Goal: Task Accomplishment & Management: Manage account settings

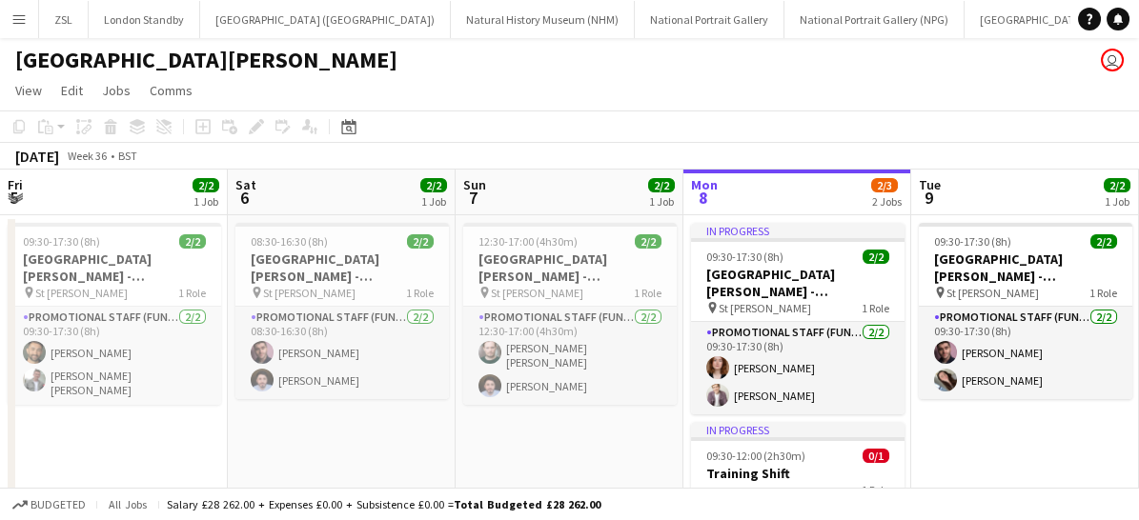
scroll to position [0, 456]
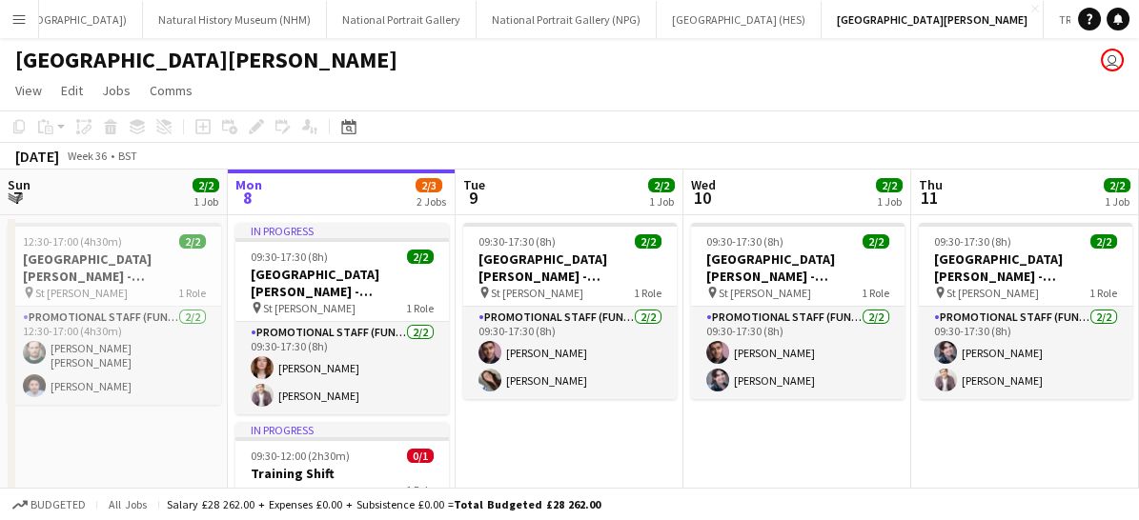
click at [17, 13] on app-icon "Menu" at bounding box center [18, 18] width 15 height 15
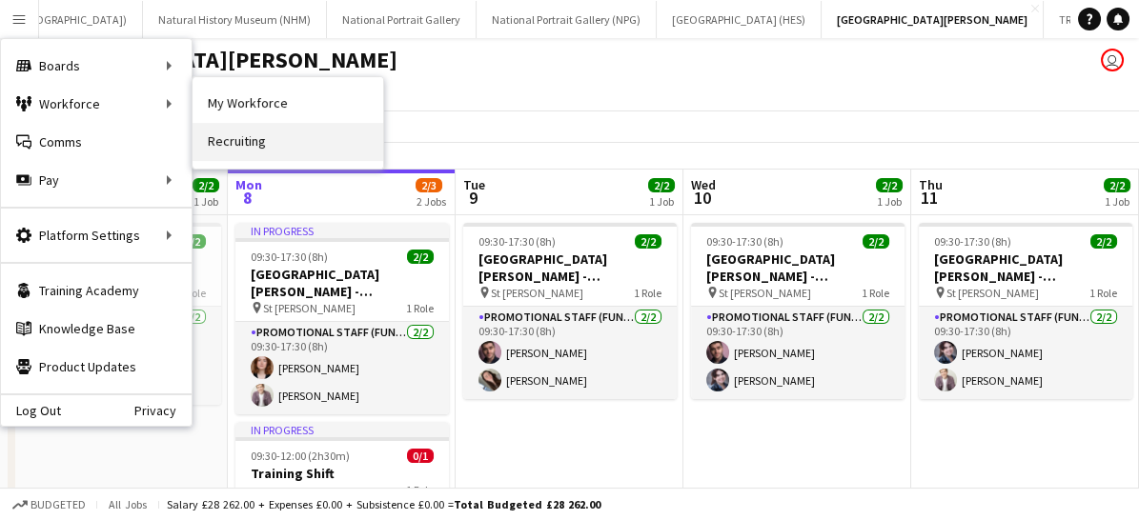
click at [261, 139] on link "Recruiting" at bounding box center [288, 142] width 191 height 38
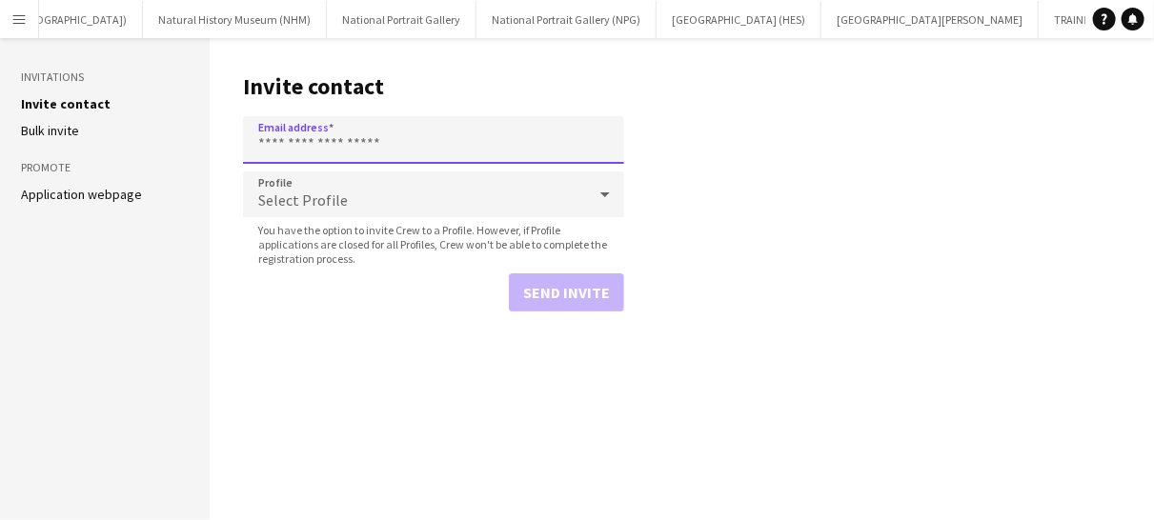
click at [364, 139] on input "Email address" at bounding box center [433, 140] width 381 height 48
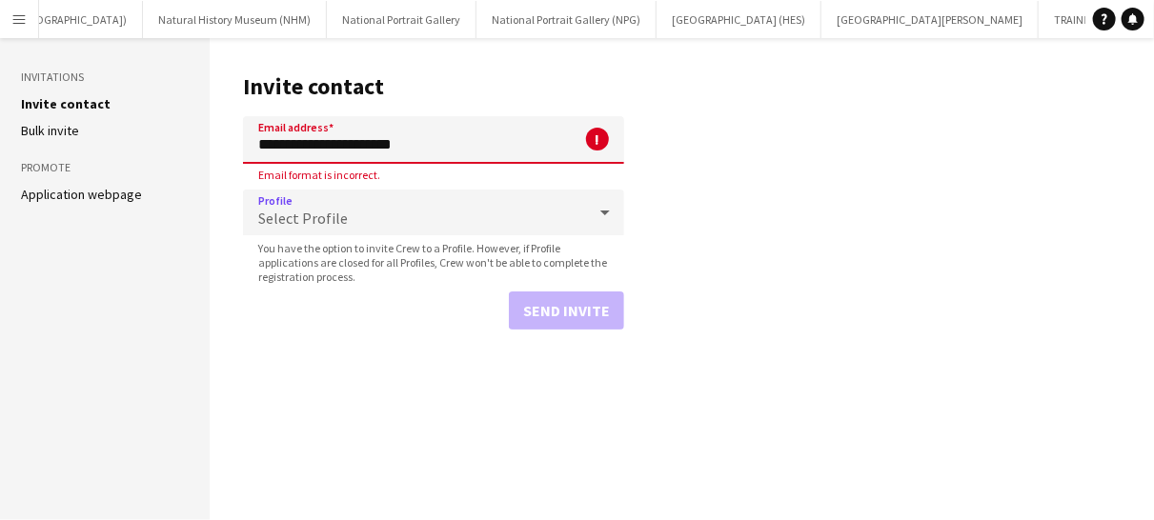
click at [317, 226] on span "Select Profile" at bounding box center [303, 218] width 90 height 19
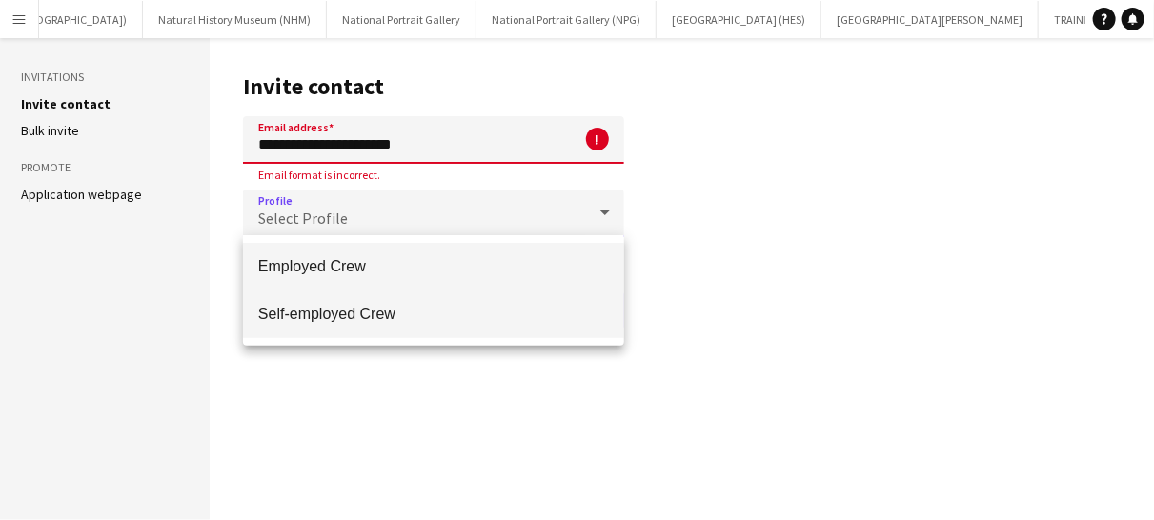
click at [333, 322] on span "Self-employed Crew" at bounding box center [433, 314] width 351 height 18
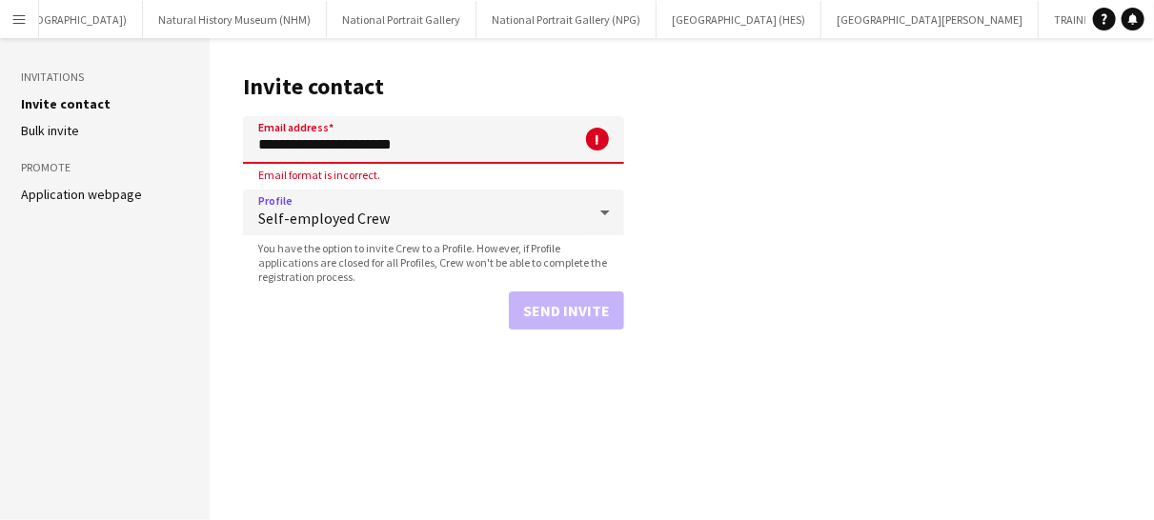
click at [465, 135] on input "**********" at bounding box center [433, 140] width 381 height 48
click at [422, 209] on span "Self-employed Crew" at bounding box center [422, 218] width 328 height 19
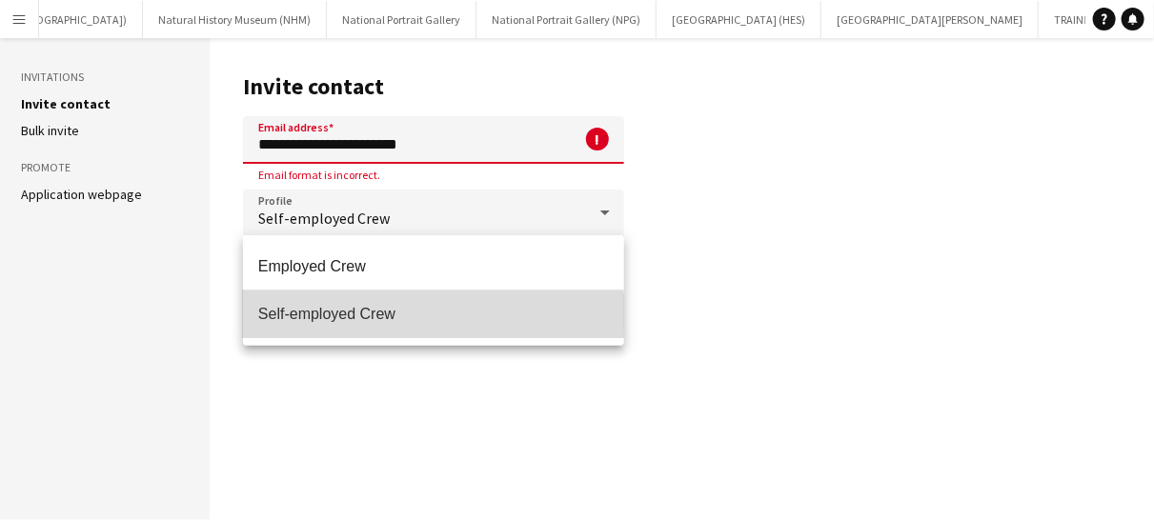
click at [385, 324] on mat-option "Self-employed Crew" at bounding box center [433, 315] width 381 height 48
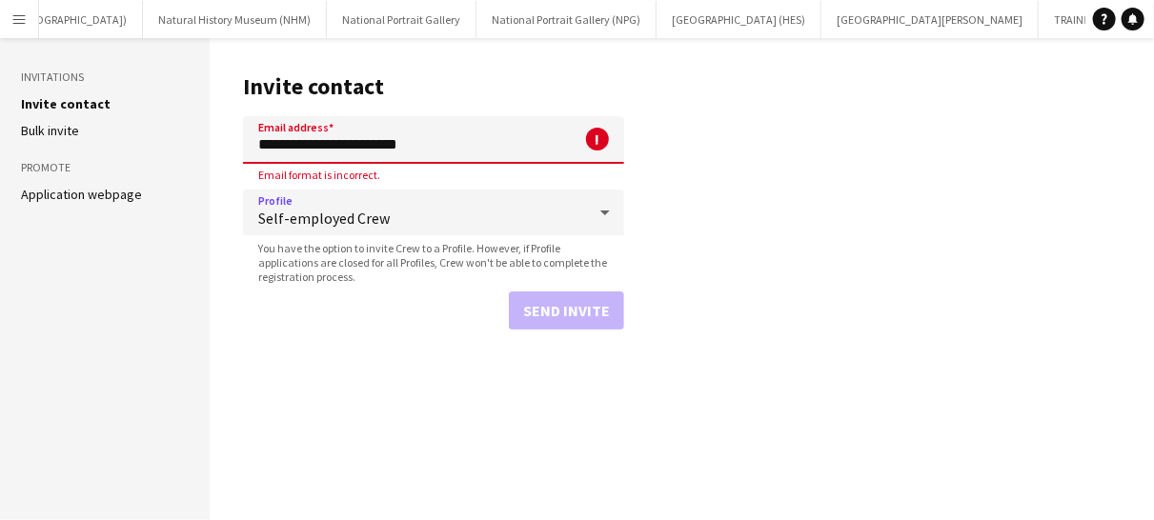
click at [448, 148] on input "**********" at bounding box center [433, 140] width 381 height 48
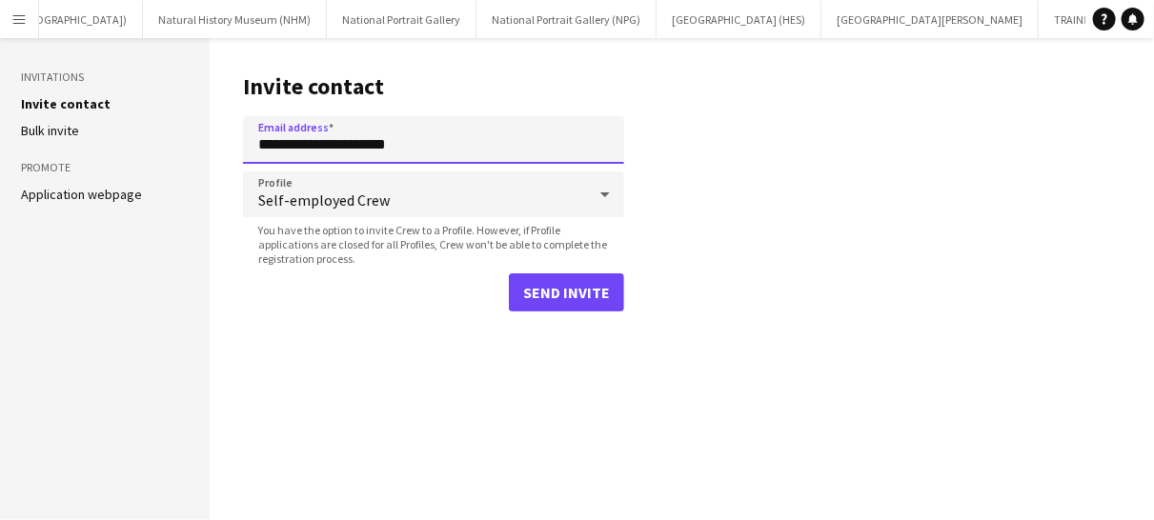
type input "**********"
click at [423, 218] on mat-select "Self-employed Crew" at bounding box center [433, 196] width 381 height 48
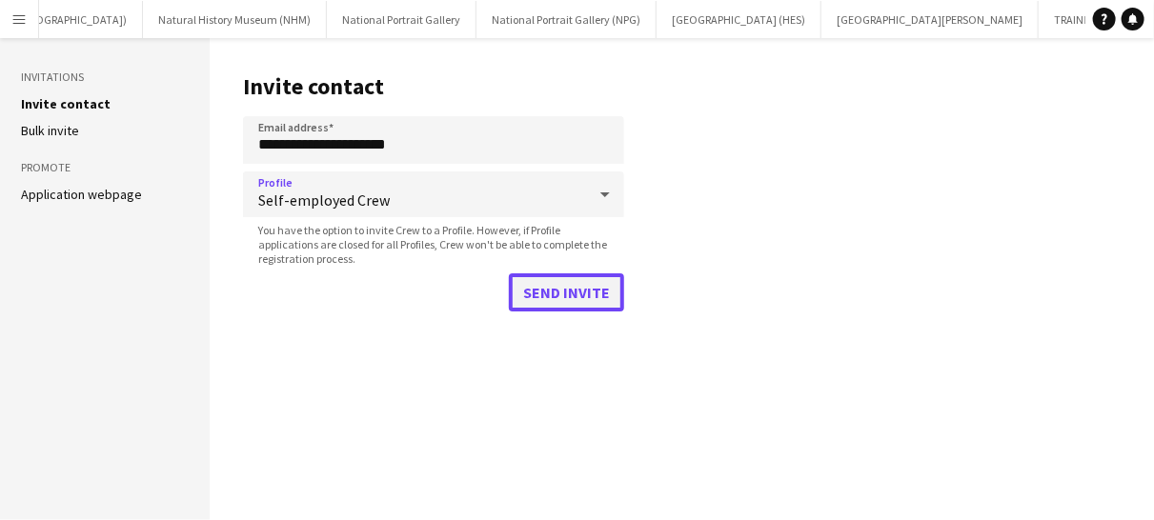
click at [541, 291] on button "Send invite" at bounding box center [566, 293] width 115 height 38
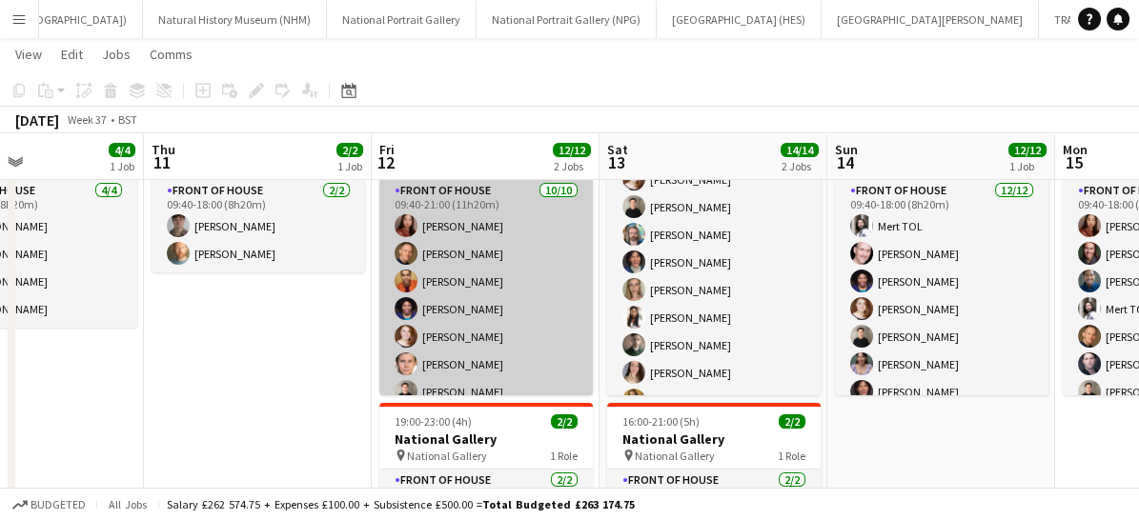
scroll to position [153, 0]
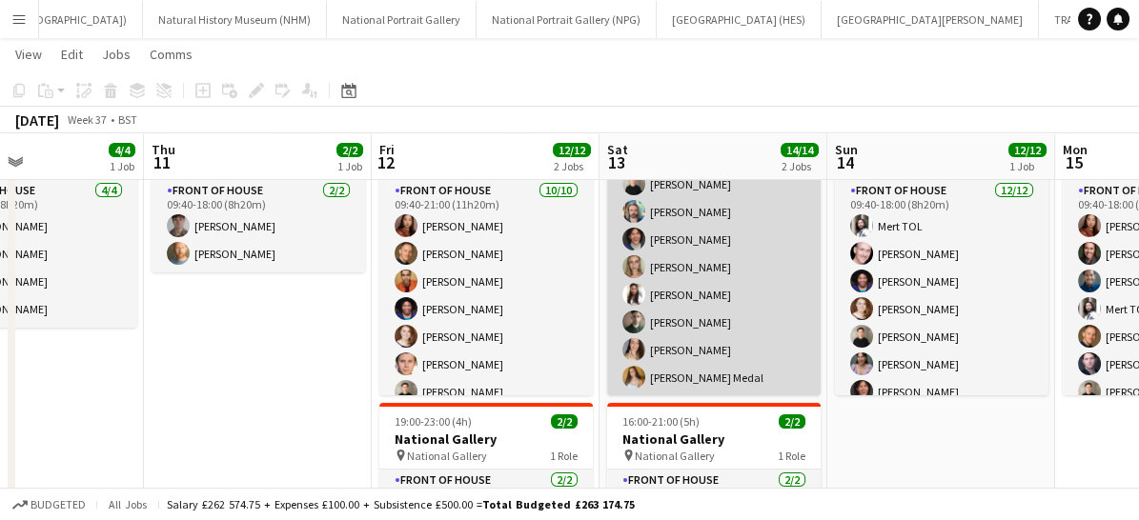
click at [671, 343] on app-card-role "Front of House [DATE] 09:40-18:00 (8h20m) Mert TOL [PERSON_NAME] [PERSON_NAME] …" at bounding box center [714, 212] width 214 height 369
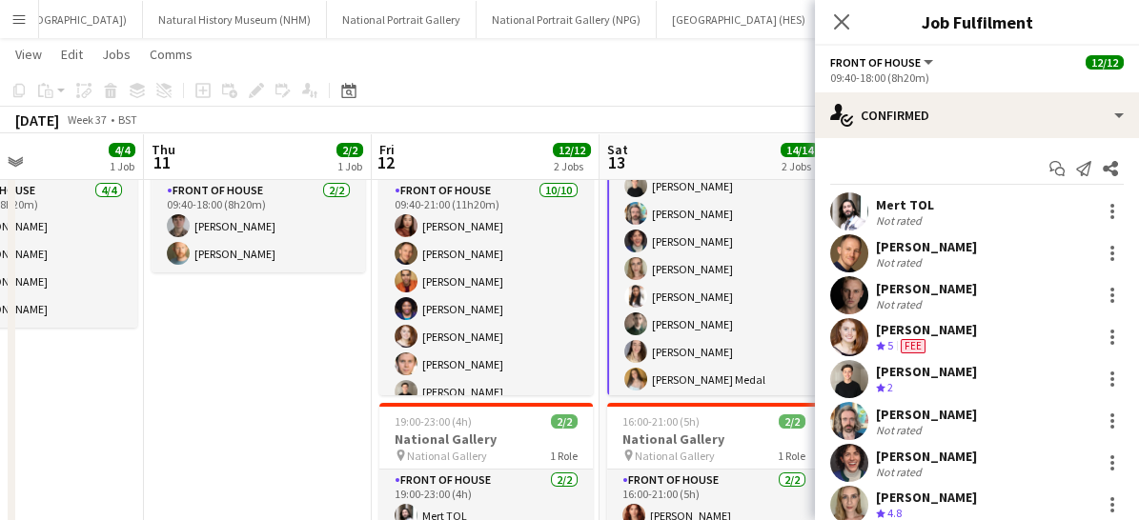
scroll to position [153, 0]
click at [671, 343] on app-card-role "Front of House [DATE] 09:40-18:00 (8h20m) Mert TOL [PERSON_NAME] [PERSON_NAME] …" at bounding box center [714, 213] width 214 height 373
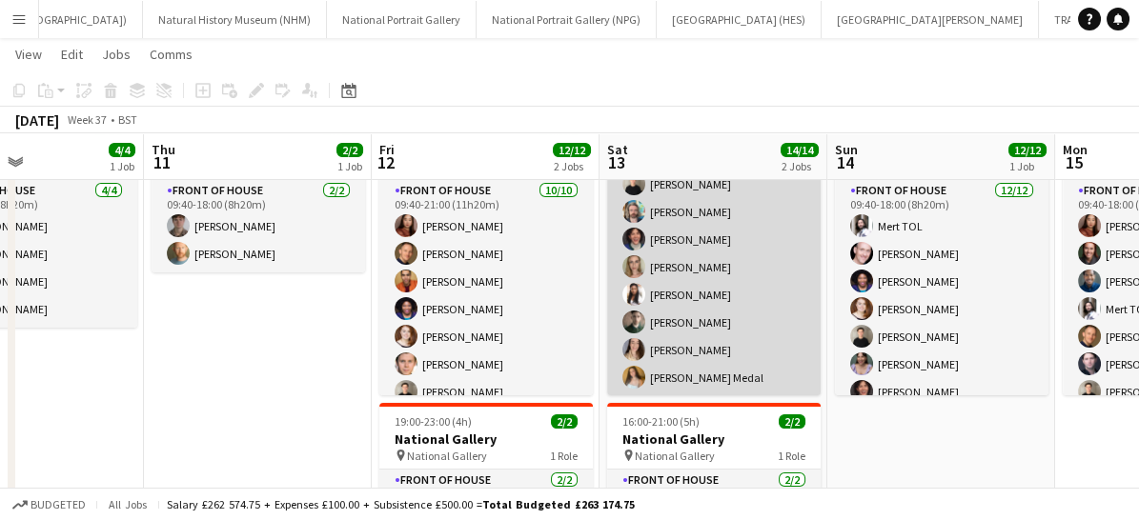
click at [671, 343] on app-card-role "Front of House [DATE] 09:40-18:00 (8h20m) Mert TOL [PERSON_NAME] [PERSON_NAME] …" at bounding box center [714, 212] width 214 height 369
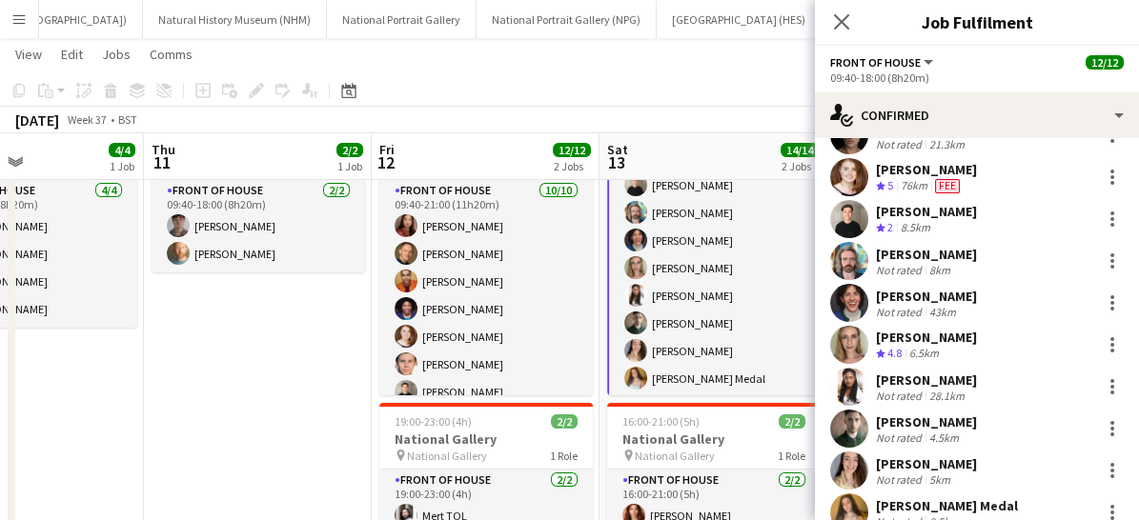
scroll to position [225, 0]
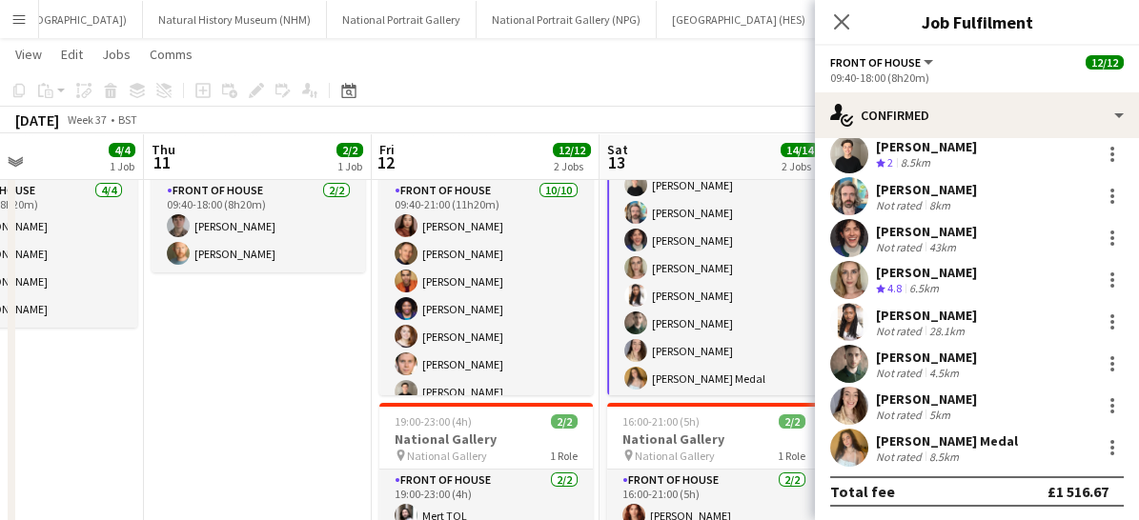
click at [846, 406] on app-user-avatar at bounding box center [849, 406] width 38 height 38
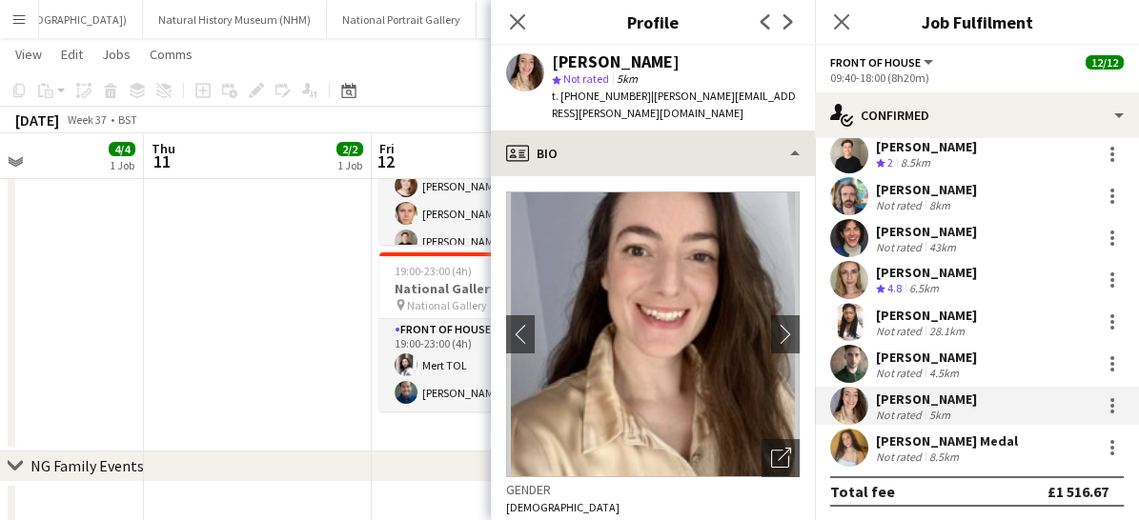
scroll to position [308, 0]
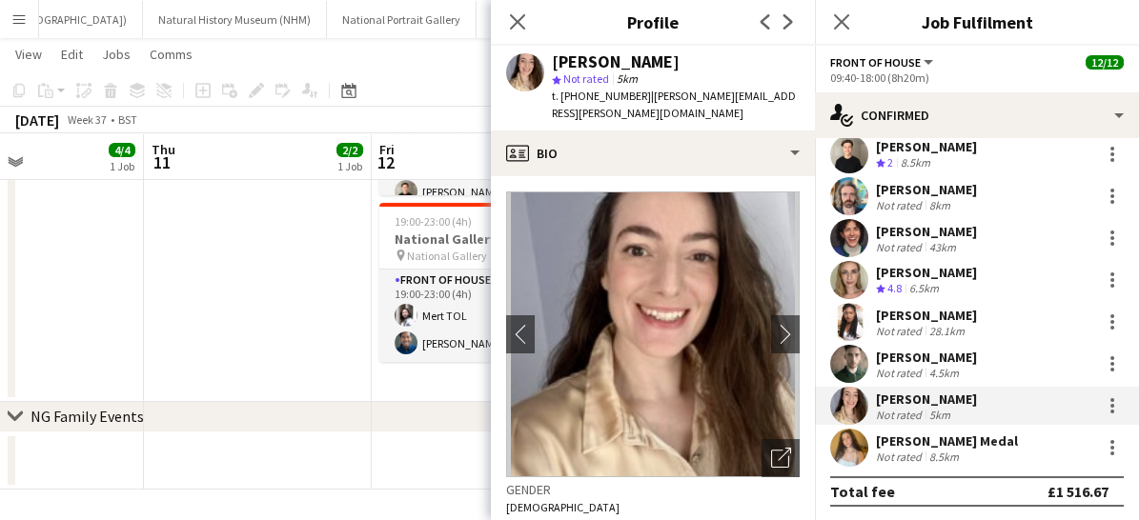
click at [942, 398] on div "[PERSON_NAME]" at bounding box center [926, 399] width 101 height 17
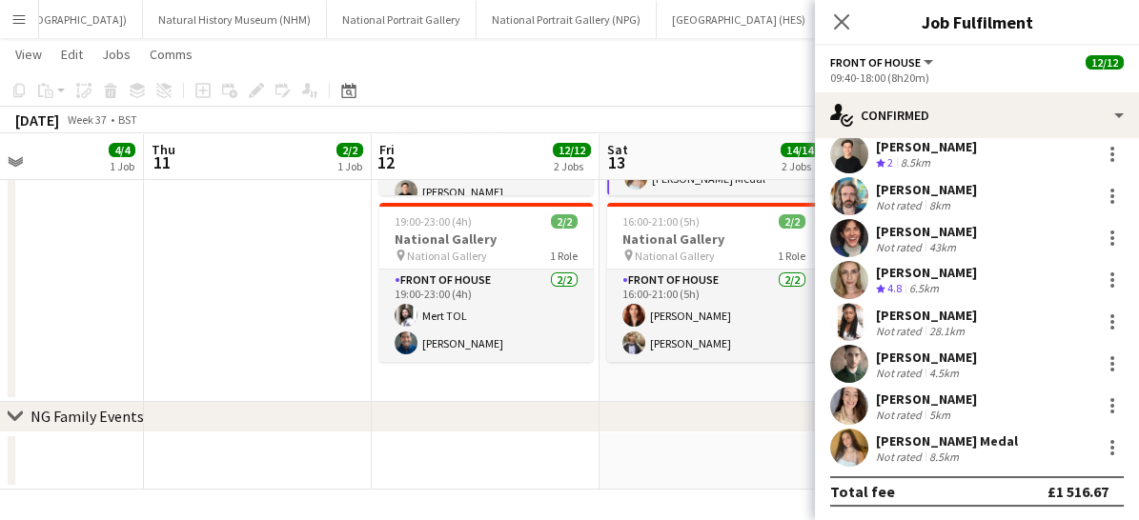
click at [925, 387] on div "[PERSON_NAME] Not rated 5km" at bounding box center [977, 406] width 324 height 38
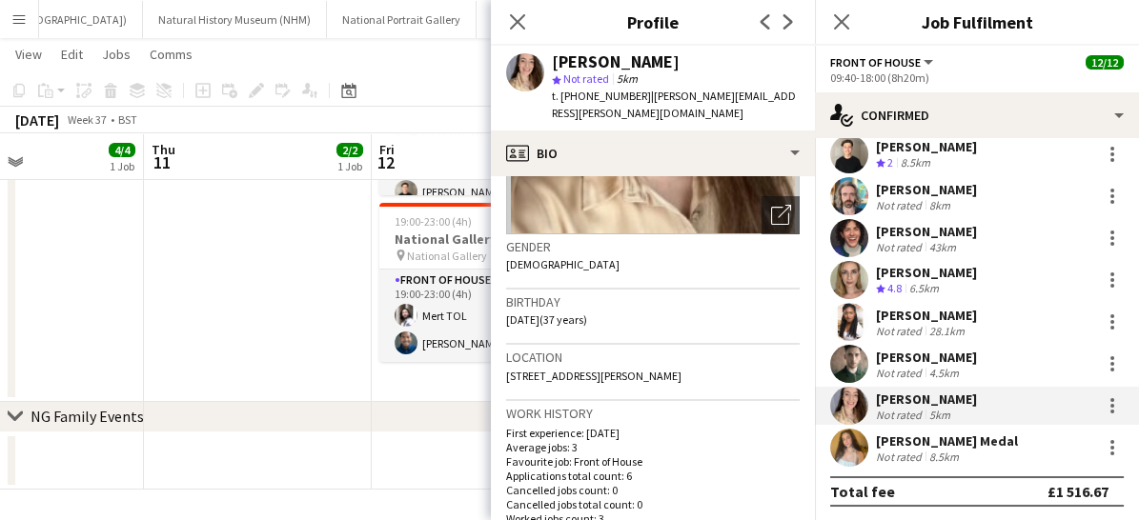
scroll to position [419, 0]
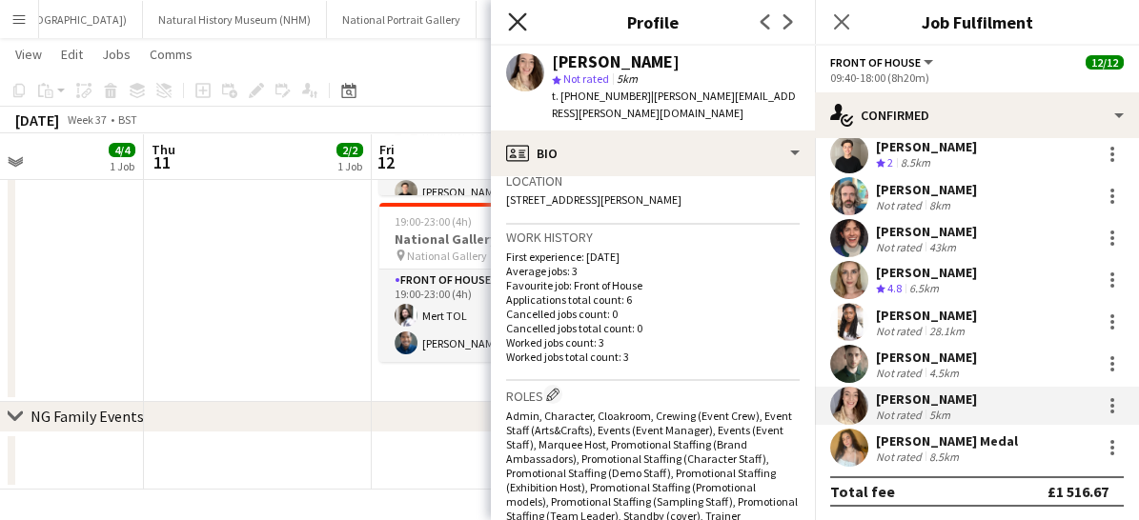
click at [514, 22] on icon "Close pop-in" at bounding box center [517, 21] width 18 height 18
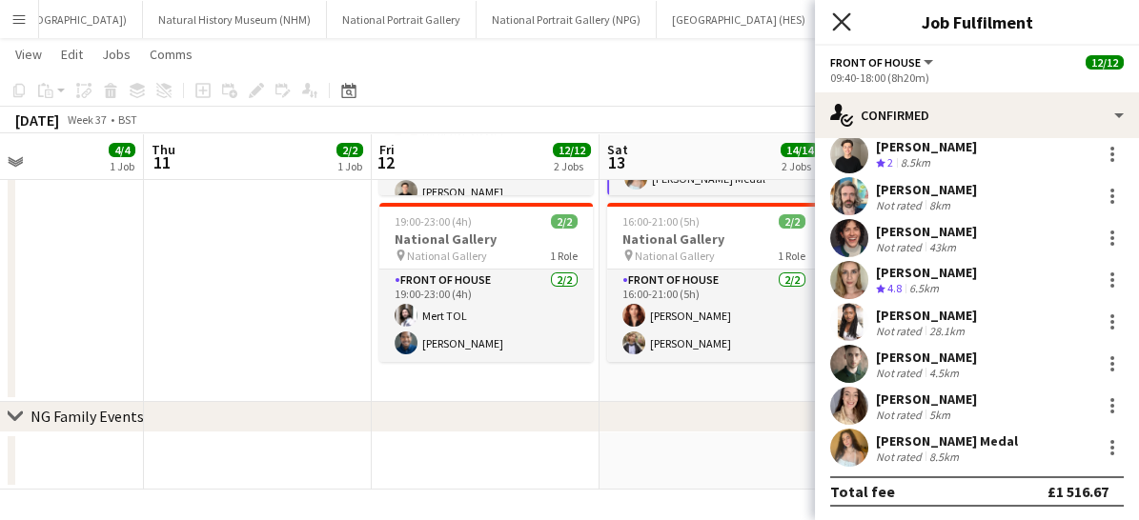
click at [837, 17] on icon at bounding box center [841, 21] width 18 height 18
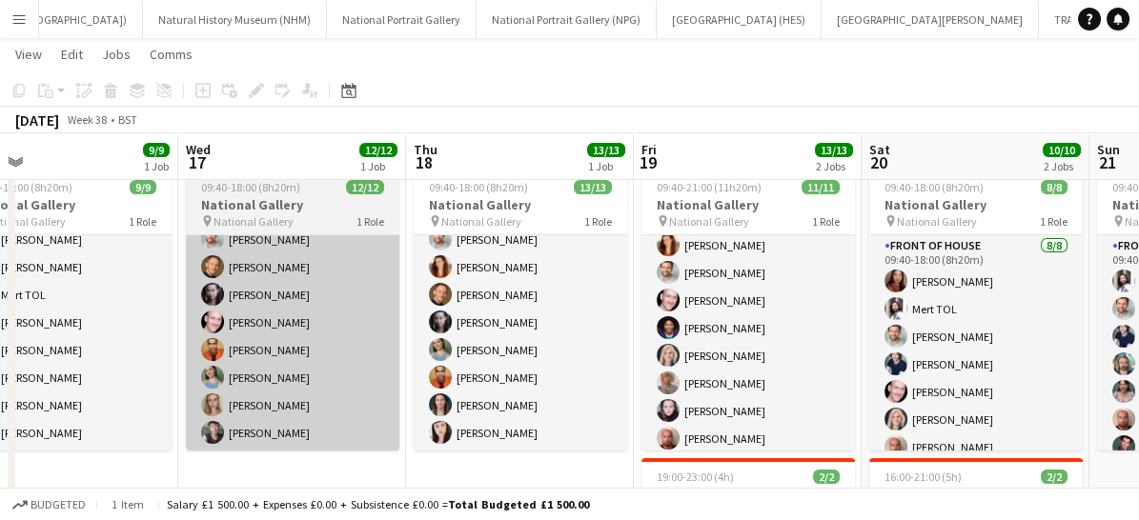
scroll to position [125, 0]
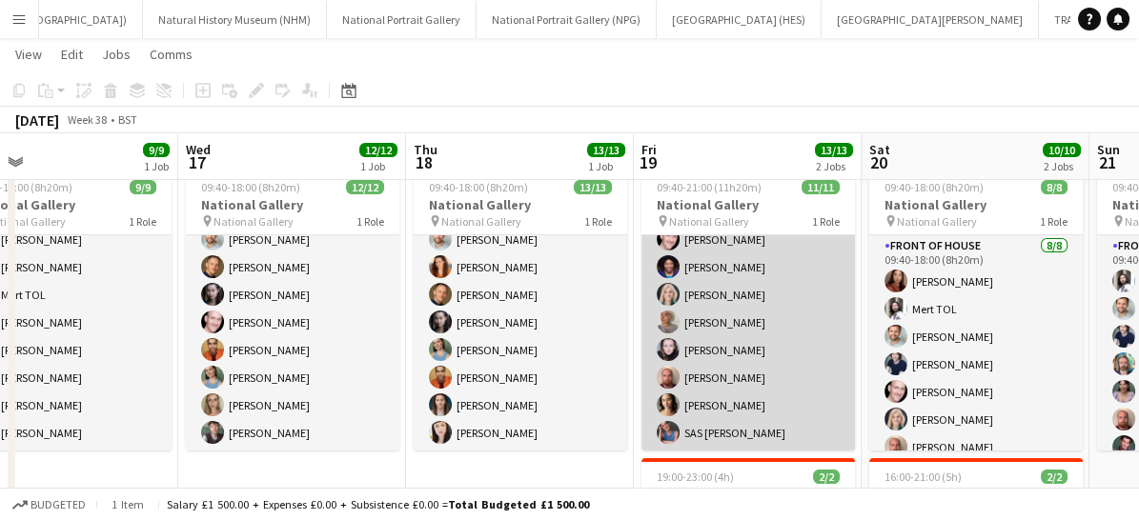
click at [710, 425] on app-card-role "Front of House [DATE] 09:40-21:00 (11h20m) [PERSON_NAME] [PERSON_NAME] [PERSON_…" at bounding box center [748, 281] width 214 height 341
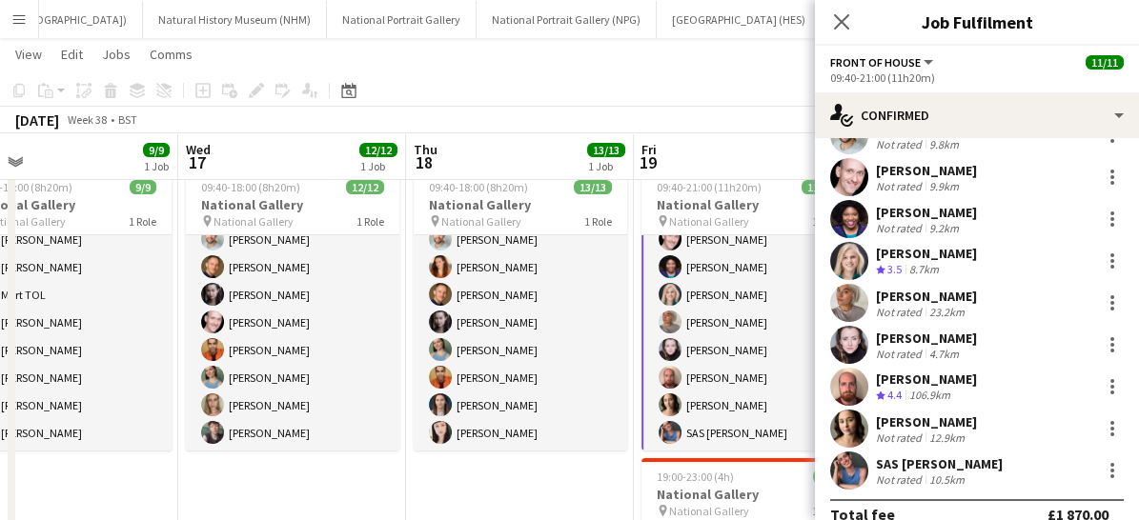
scroll to position [165, 0]
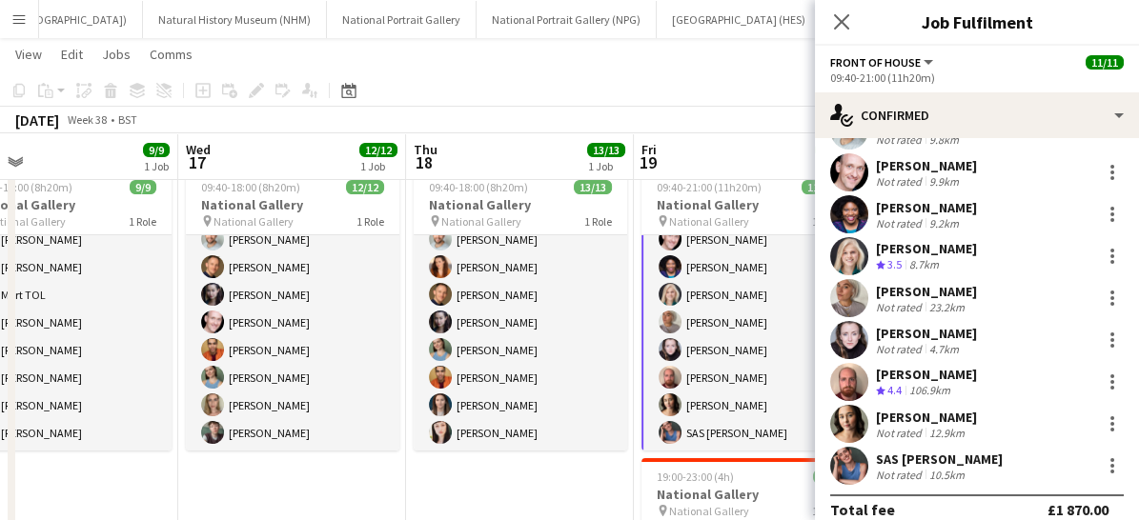
click at [842, 468] on app-user-avatar at bounding box center [849, 466] width 38 height 38
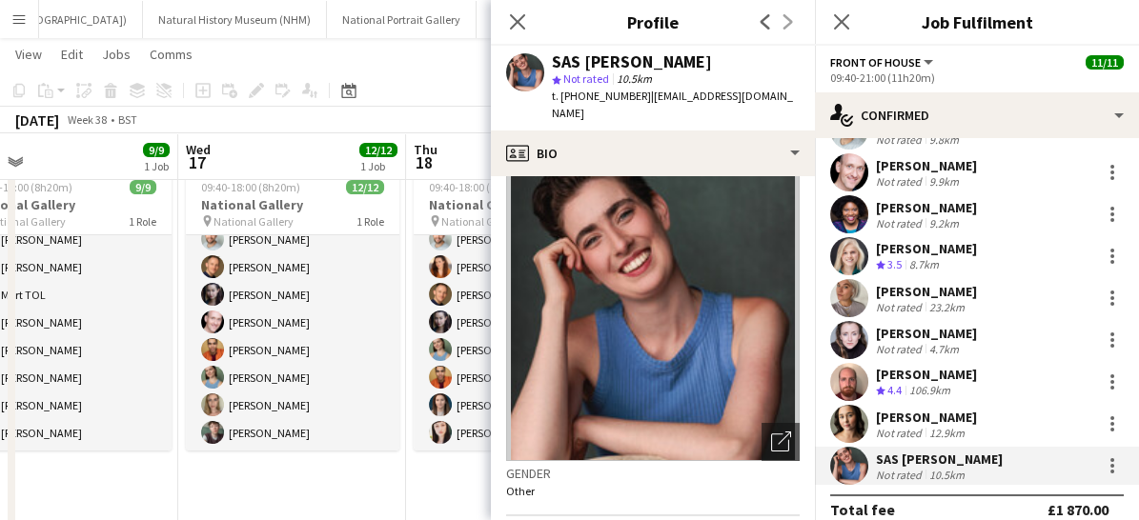
scroll to position [0, 0]
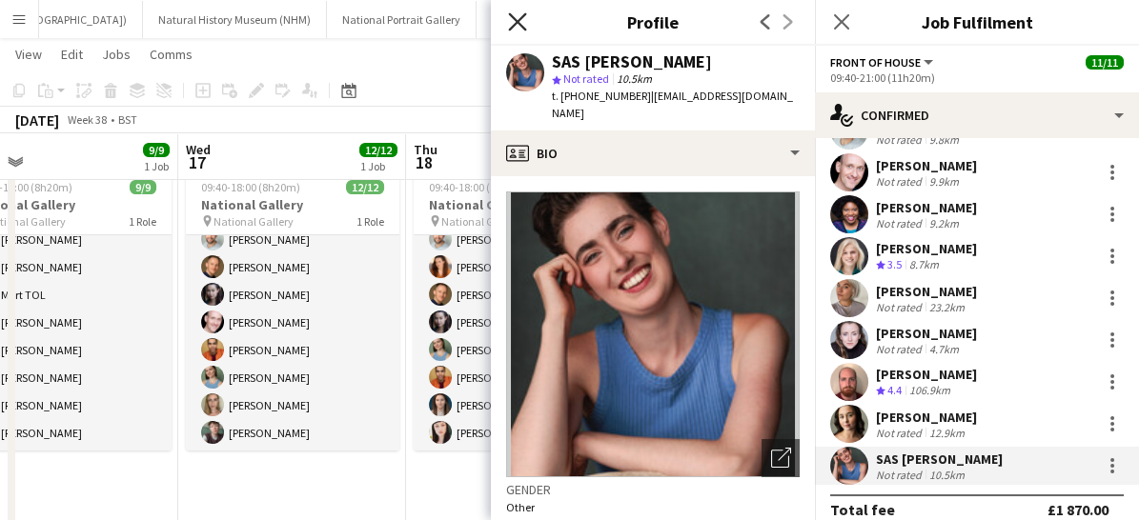
click at [520, 20] on icon "Close pop-in" at bounding box center [517, 21] width 18 height 18
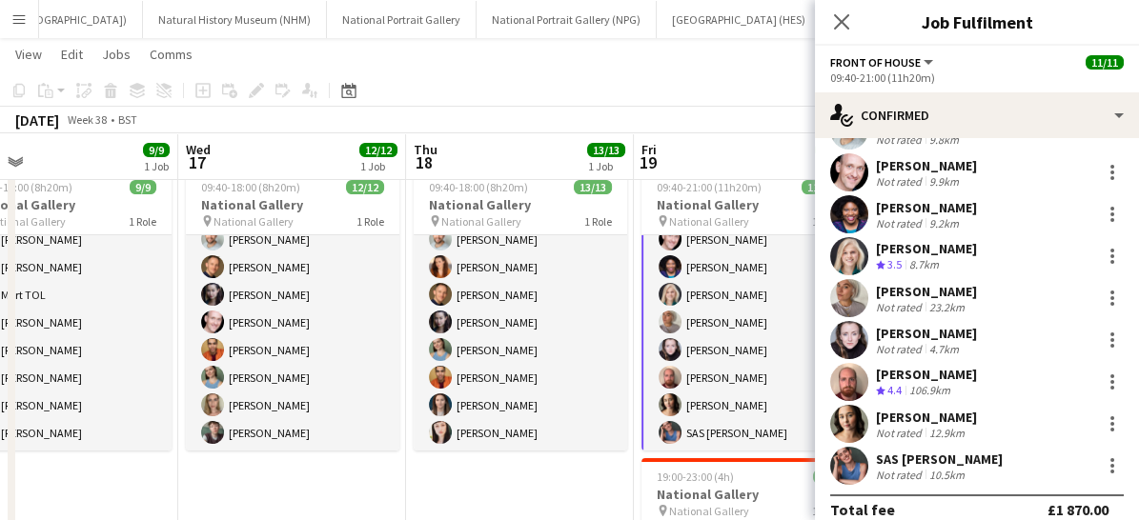
drag, startPoint x: 843, startPoint y: 24, endPoint x: 698, endPoint y: 426, distance: 427.5
click at [698, 426] on app-card-role "Front of House [DATE] 09:40-21:00 (11h20m) [PERSON_NAME] [PERSON_NAME] [PERSON_…" at bounding box center [748, 281] width 214 height 345
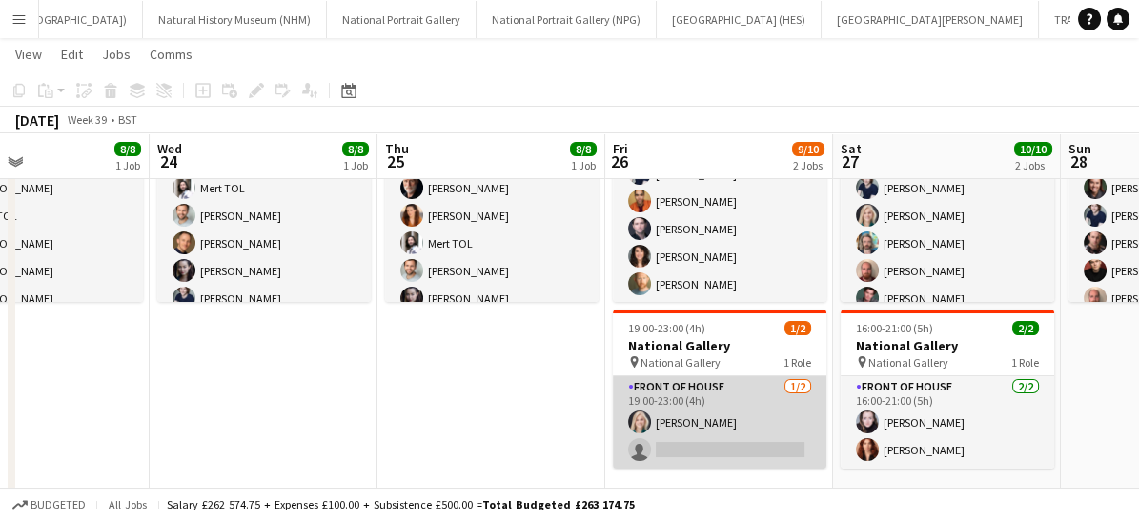
click at [743, 420] on app-card-role "Front of House [DATE] 19:00-23:00 (4h) [PERSON_NAME] single-neutral-actions" at bounding box center [720, 423] width 214 height 92
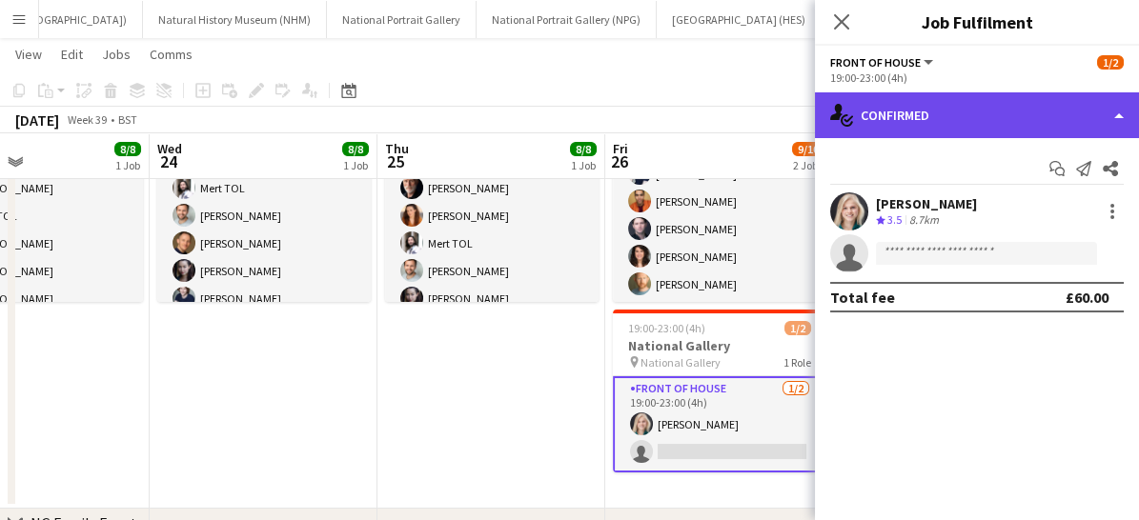
click at [925, 110] on div "single-neutral-actions-check-2 Confirmed" at bounding box center [977, 115] width 324 height 46
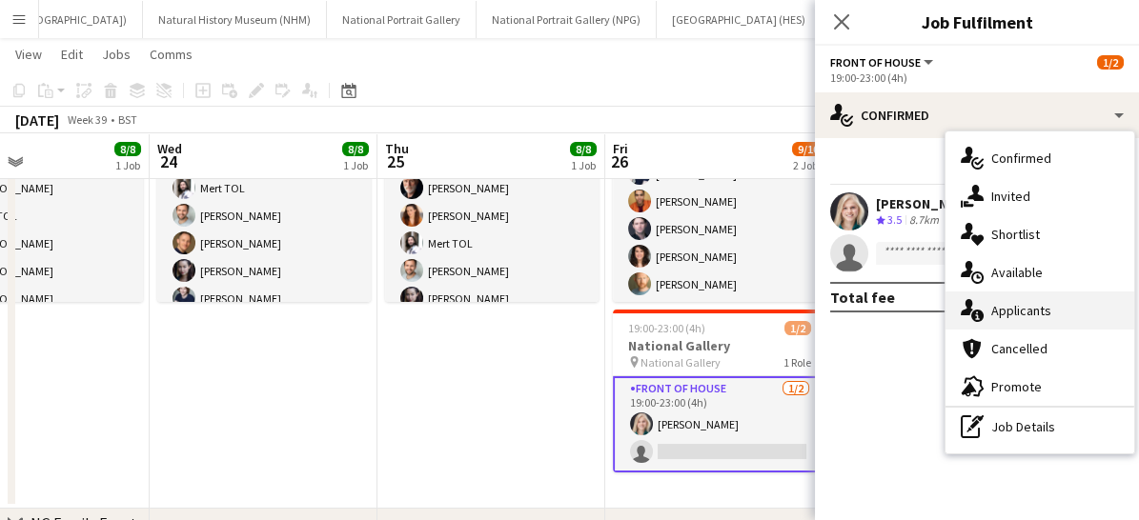
click at [1001, 327] on div "single-neutral-actions-information Applicants" at bounding box center [1040, 311] width 189 height 38
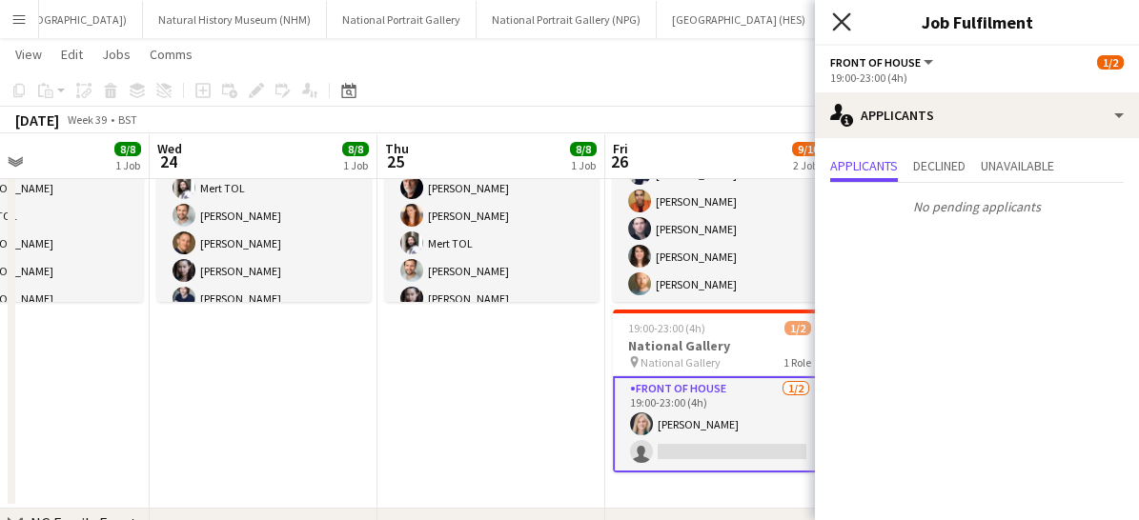
click at [845, 25] on icon at bounding box center [841, 21] width 18 height 18
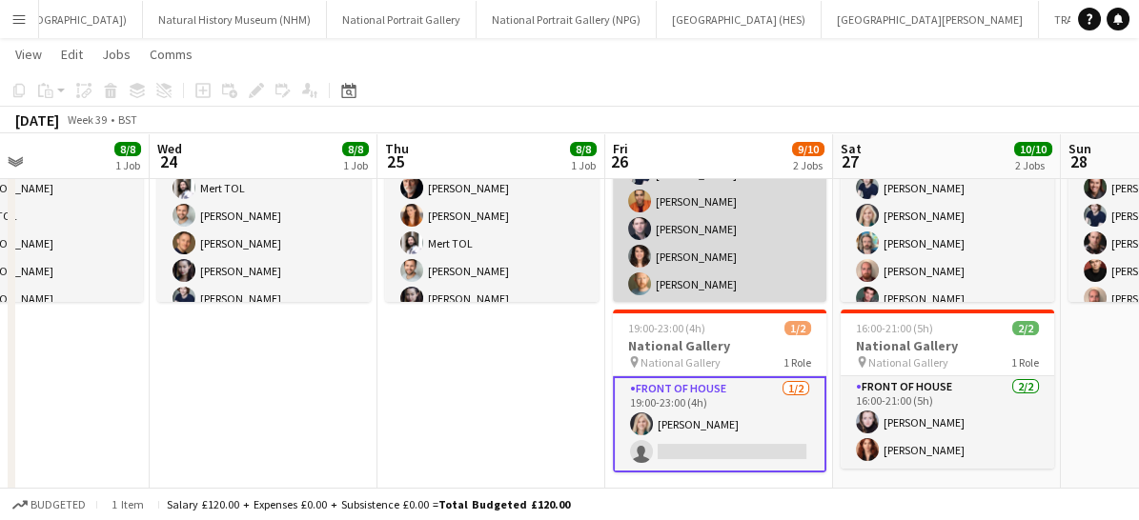
click at [755, 268] on app-card-role "Front of House [DATE] 09:40-21:00 (11h20m) [PERSON_NAME] [PERSON_NAME] [PERSON_…" at bounding box center [720, 174] width 214 height 258
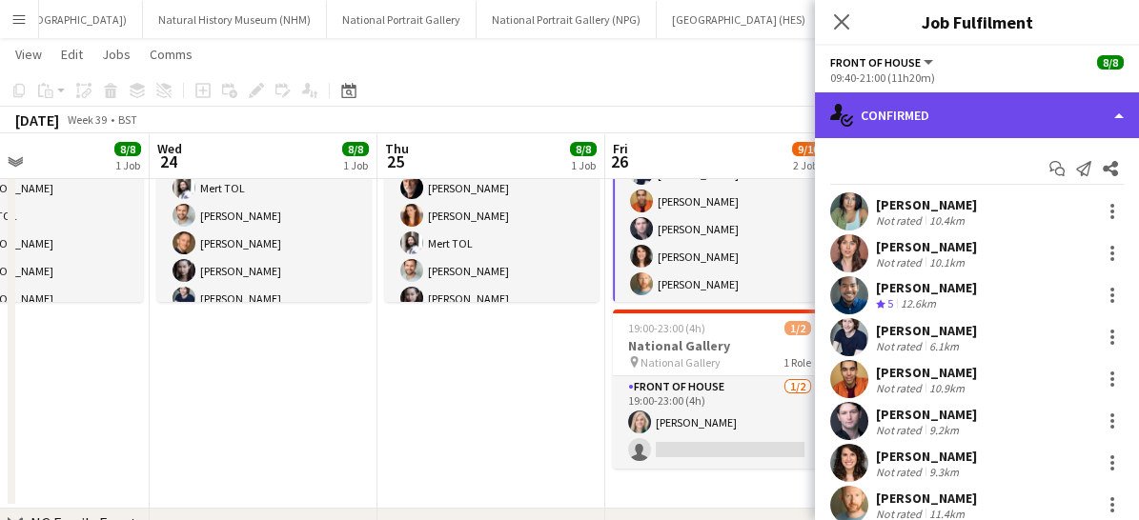
click at [940, 100] on div "single-neutral-actions-check-2 Confirmed" at bounding box center [977, 115] width 324 height 46
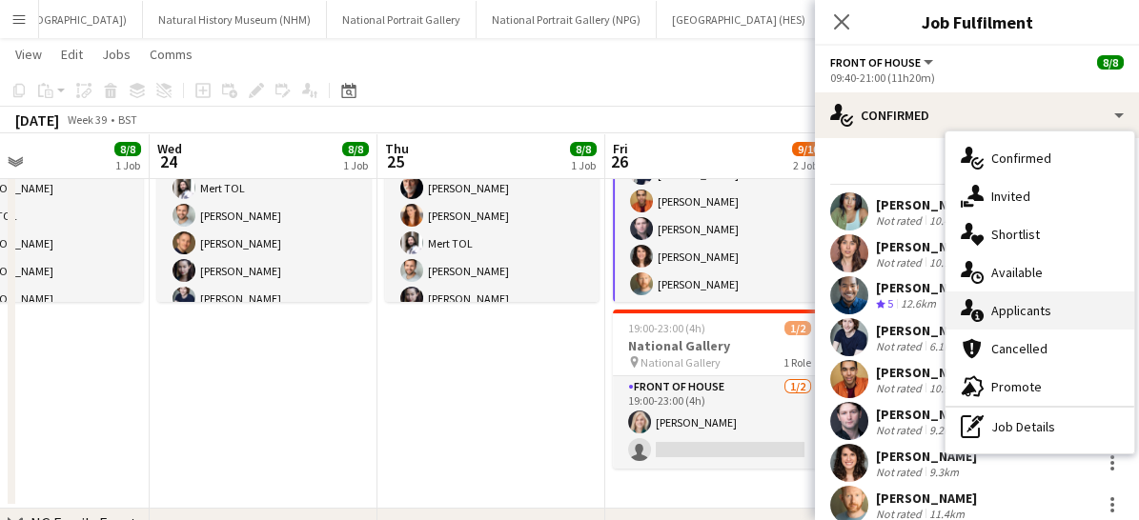
click at [991, 322] on div "single-neutral-actions-information Applicants" at bounding box center [1040, 311] width 189 height 38
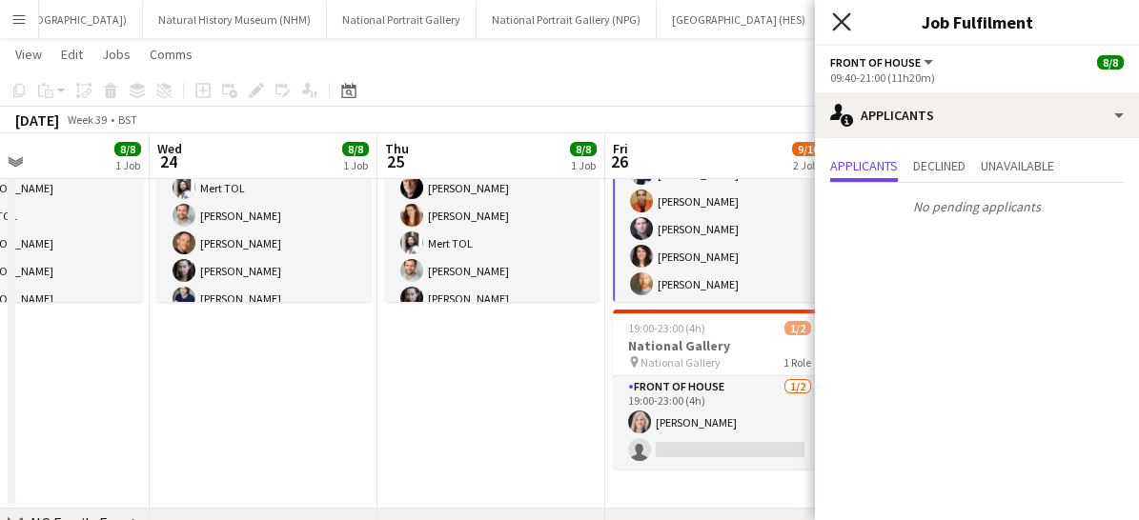
click at [845, 15] on icon at bounding box center [841, 21] width 18 height 18
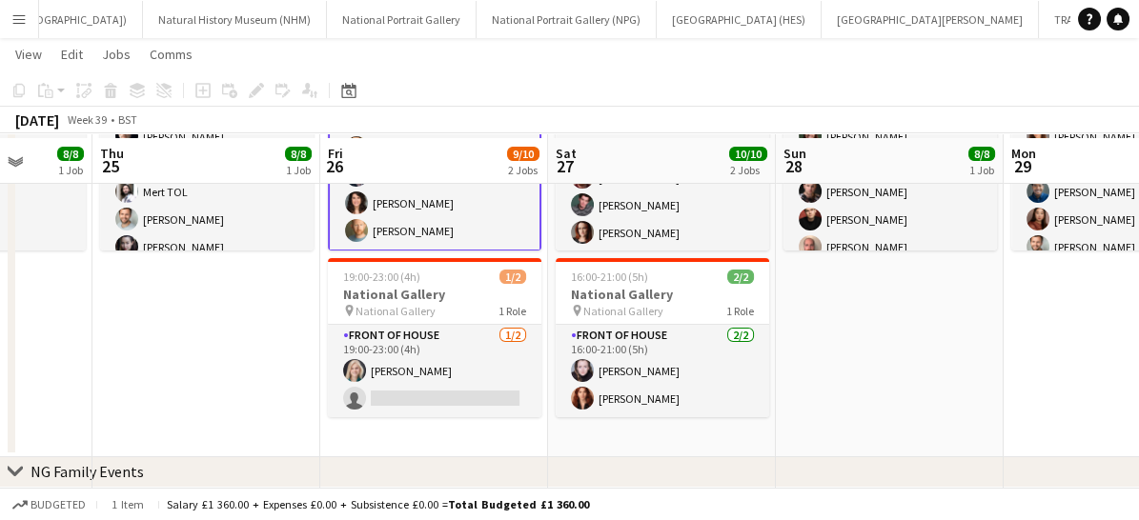
scroll to position [258, 0]
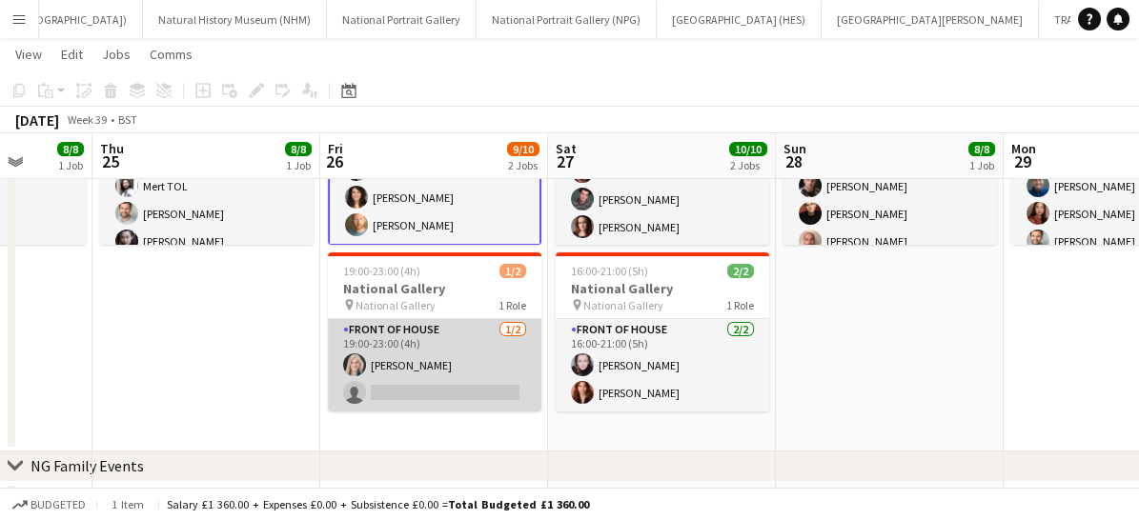
click at [432, 398] on app-card-role "Front of House [DATE] 19:00-23:00 (4h) [PERSON_NAME] single-neutral-actions" at bounding box center [435, 365] width 214 height 92
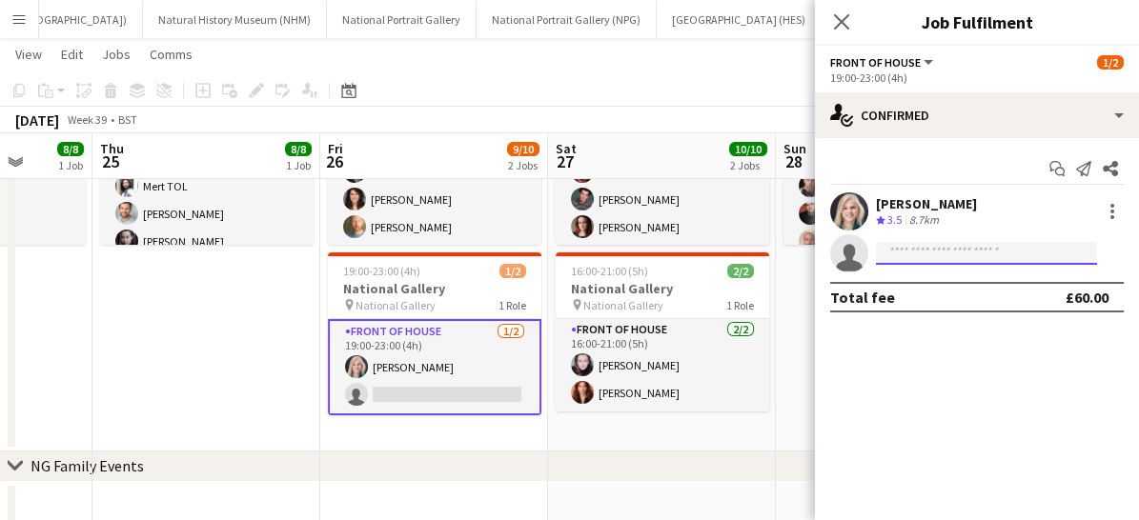
click at [909, 262] on input at bounding box center [986, 253] width 221 height 23
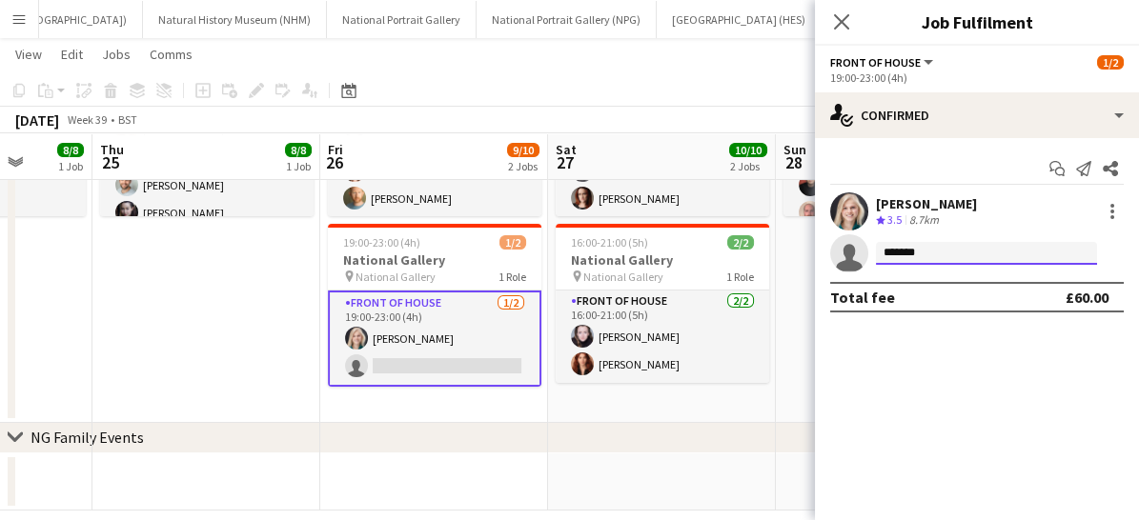
scroll to position [286, 0]
type input "*"
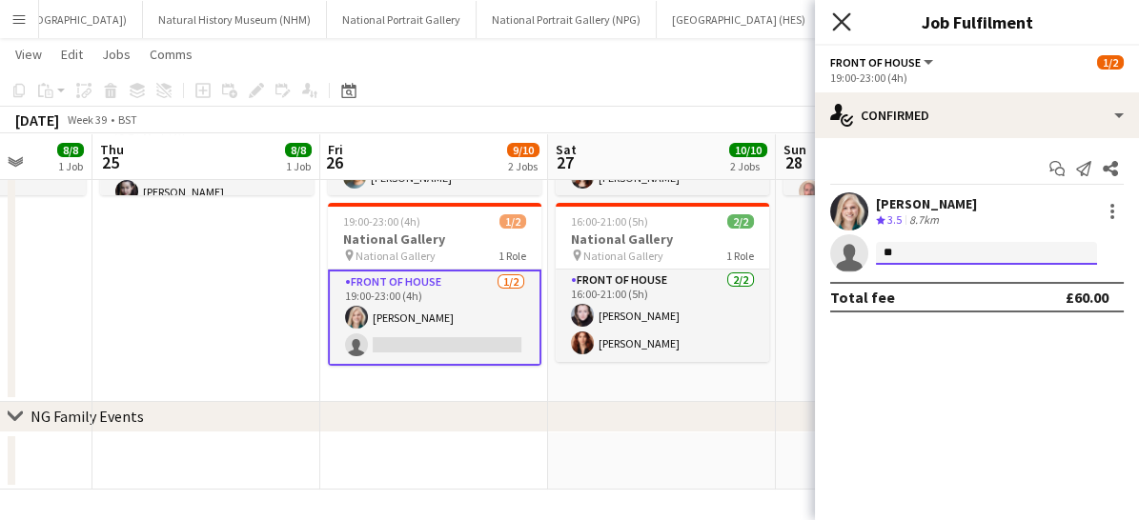
type input "**"
click at [840, 29] on icon "Close pop-in" at bounding box center [841, 21] width 18 height 18
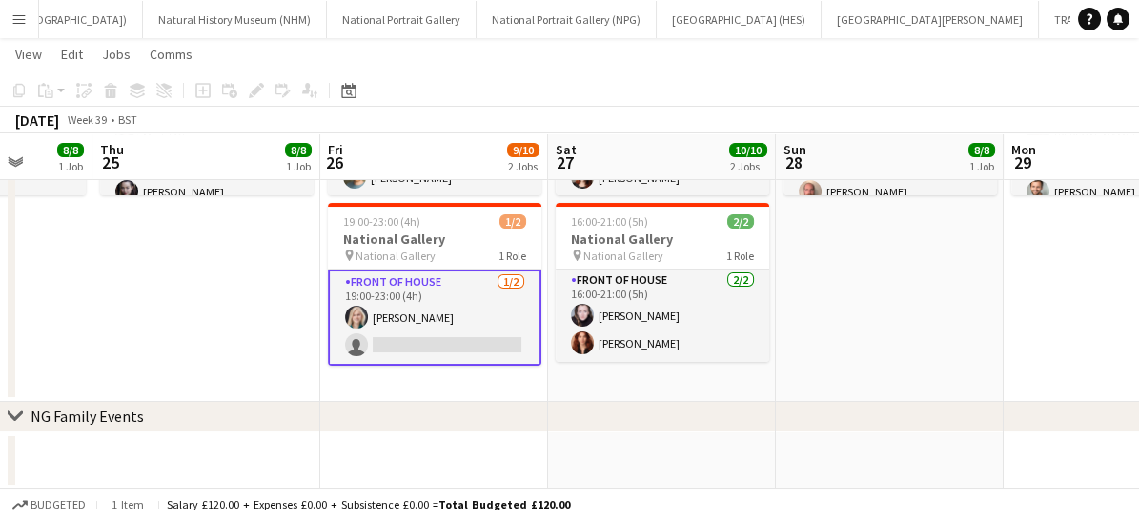
click at [443, 336] on app-card-role "Front of House [DATE] 19:00-23:00 (4h) [PERSON_NAME] single-neutral-actions" at bounding box center [435, 318] width 214 height 96
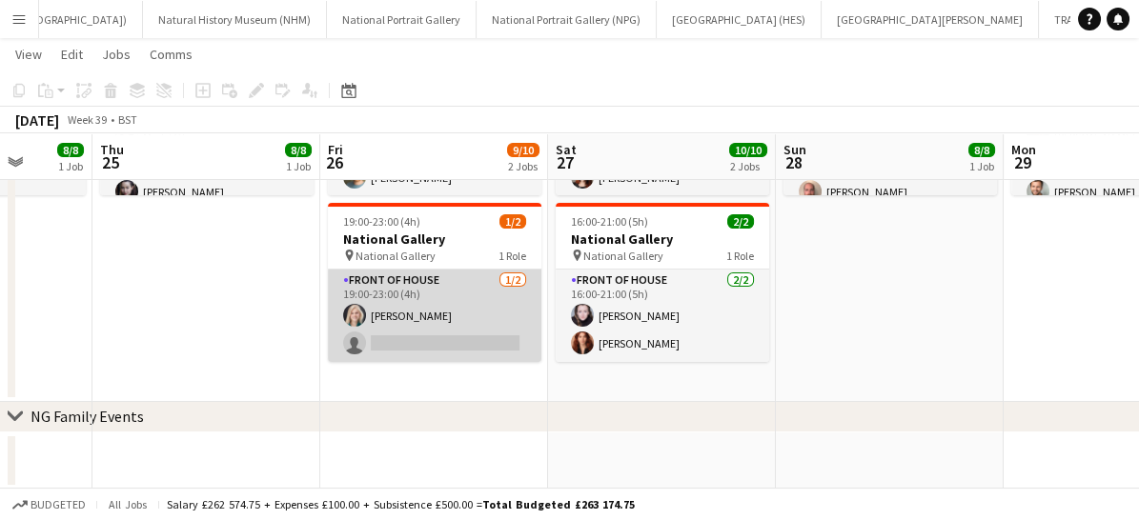
click at [458, 357] on app-card-role "Front of House [DATE] 19:00-23:00 (4h) [PERSON_NAME] single-neutral-actions" at bounding box center [435, 316] width 214 height 92
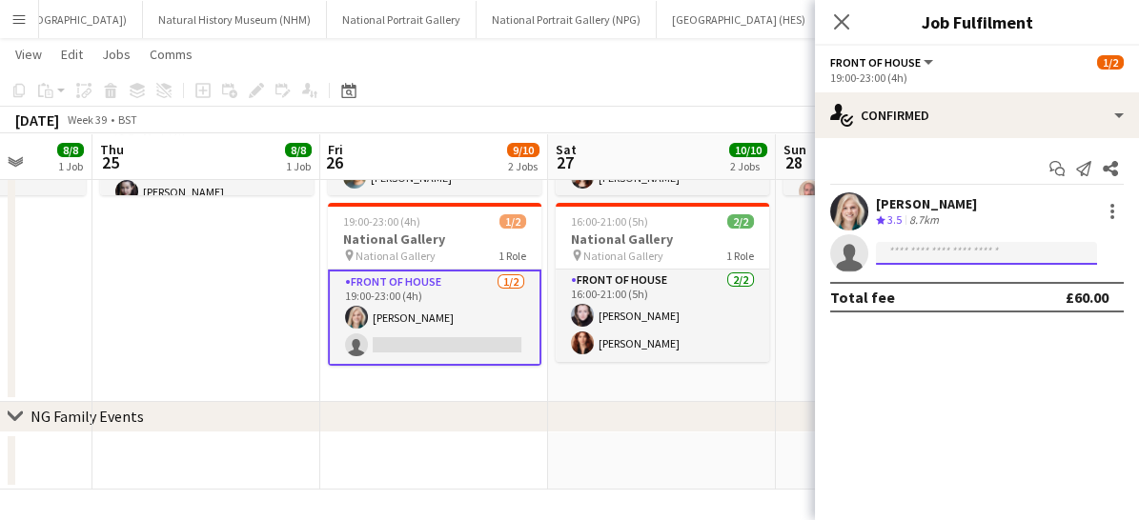
click at [906, 250] on input at bounding box center [986, 253] width 221 height 23
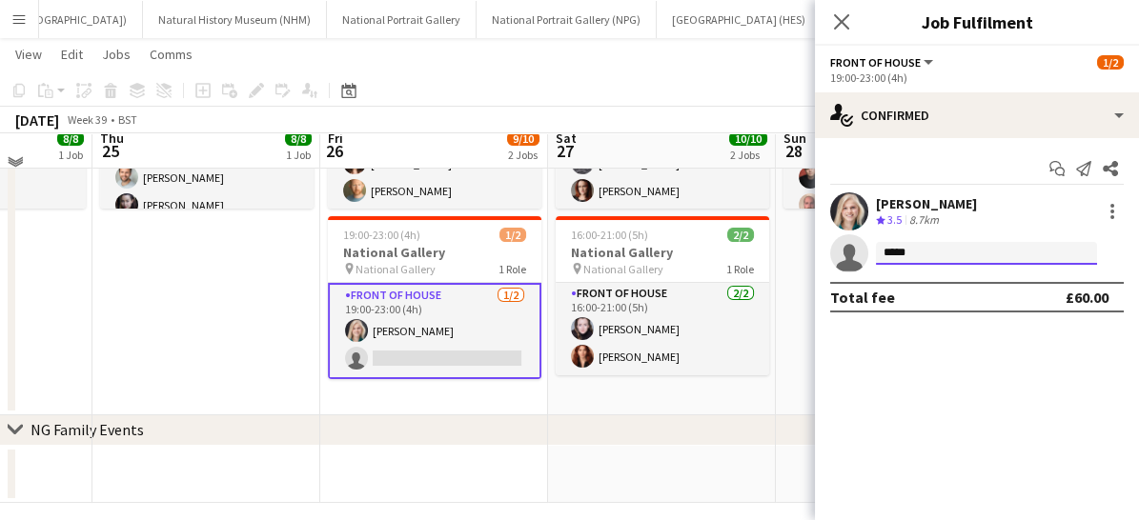
scroll to position [283, 0]
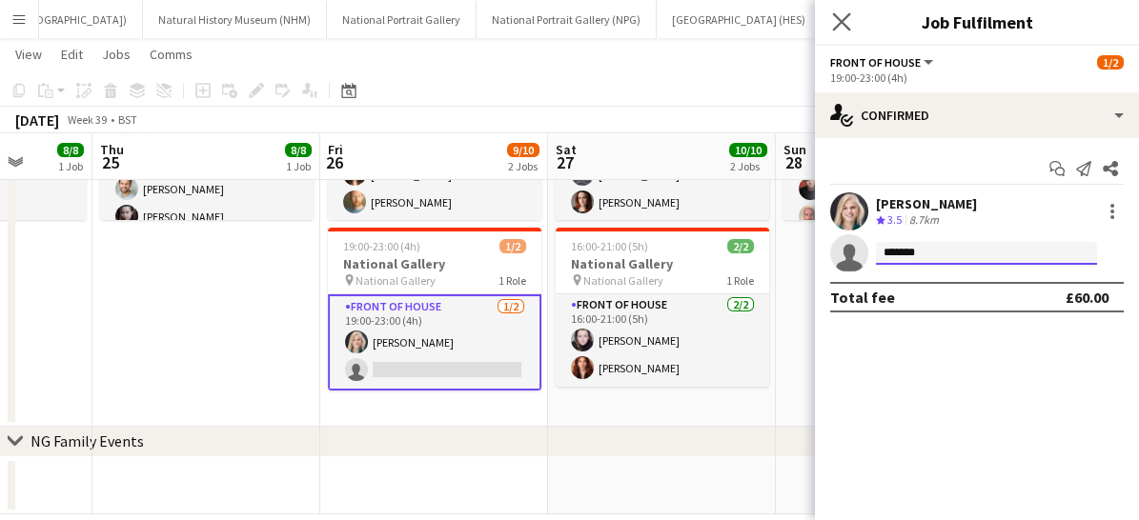
type input "******"
click at [845, 31] on app-icon "Close pop-in" at bounding box center [842, 23] width 28 height 28
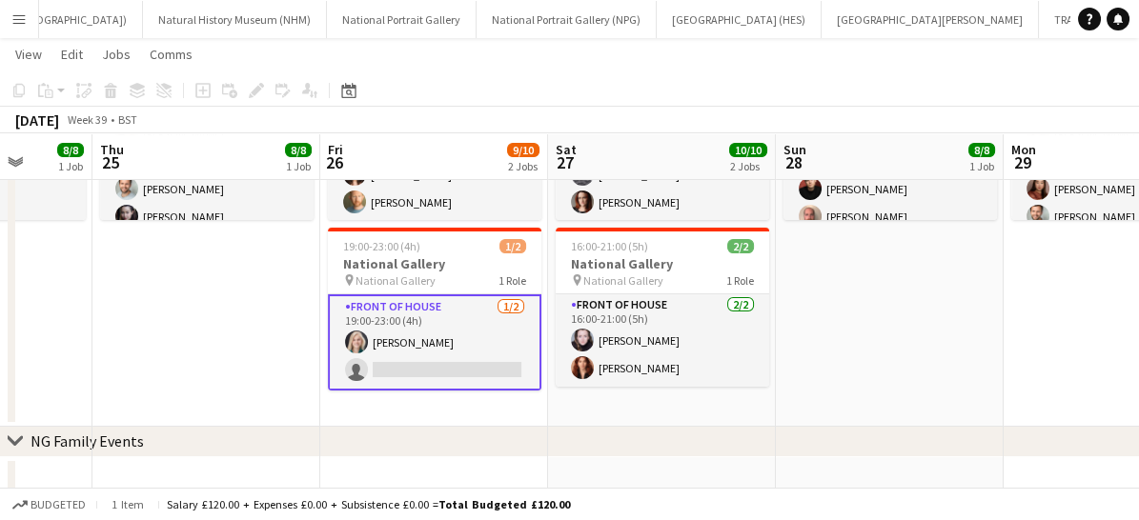
click at [11, 19] on app-icon "Menu" at bounding box center [18, 18] width 15 height 15
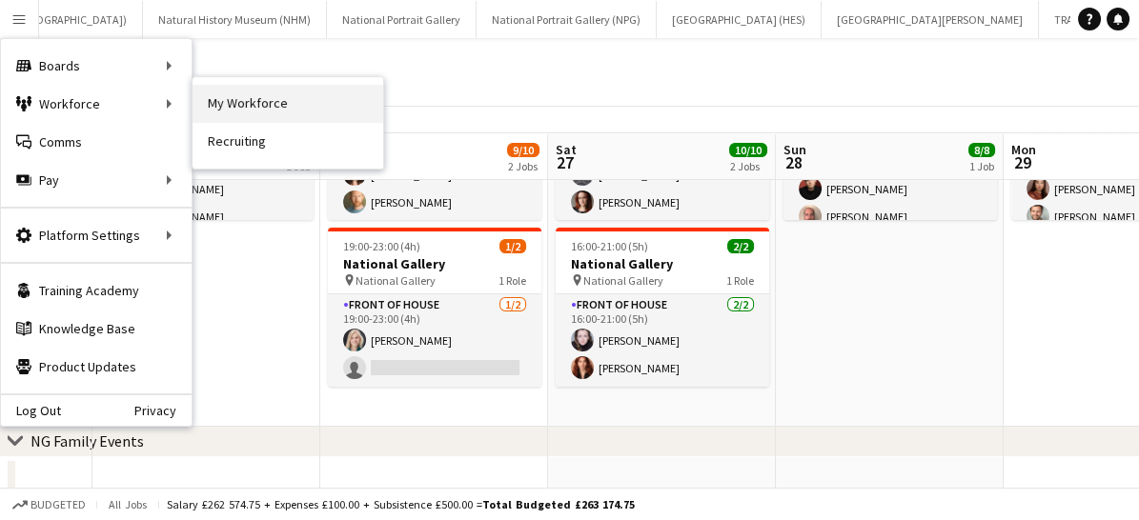
click at [285, 106] on link "My Workforce" at bounding box center [288, 104] width 191 height 38
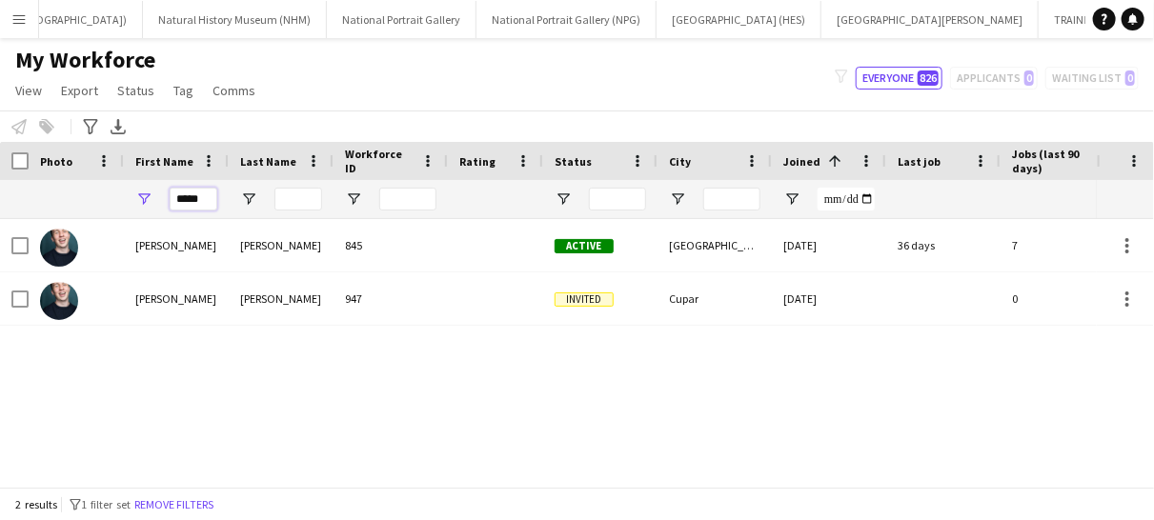
drag, startPoint x: 205, startPoint y: 199, endPoint x: 132, endPoint y: 210, distance: 74.1
click at [132, 210] on div "*****" at bounding box center [176, 199] width 105 height 38
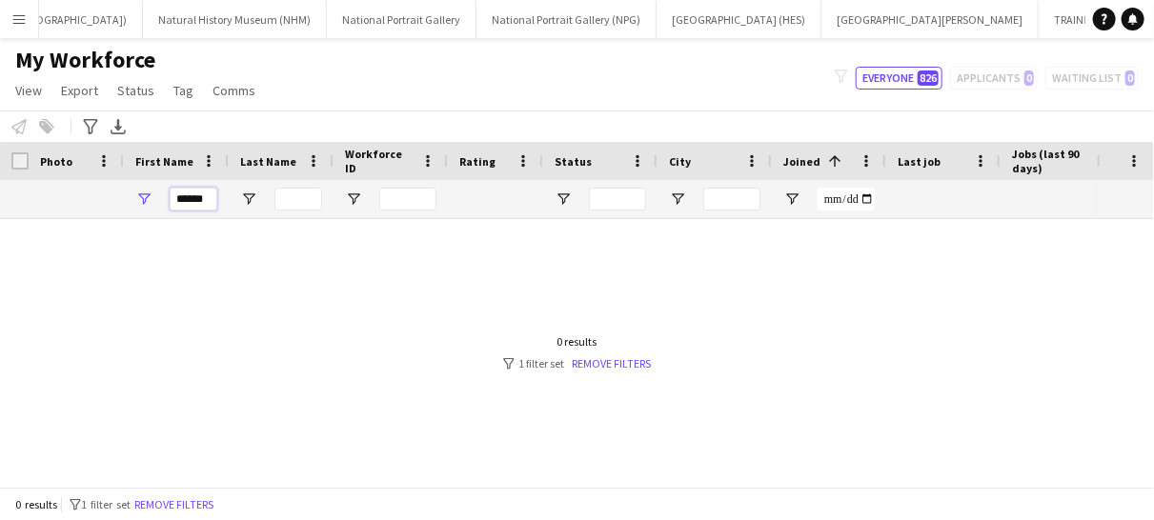
type input "******"
click at [262, 417] on div at bounding box center [548, 345] width 1097 height 252
click at [212, 202] on input "******" at bounding box center [194, 199] width 48 height 23
click at [592, 358] on link "Remove filters" at bounding box center [611, 363] width 79 height 14
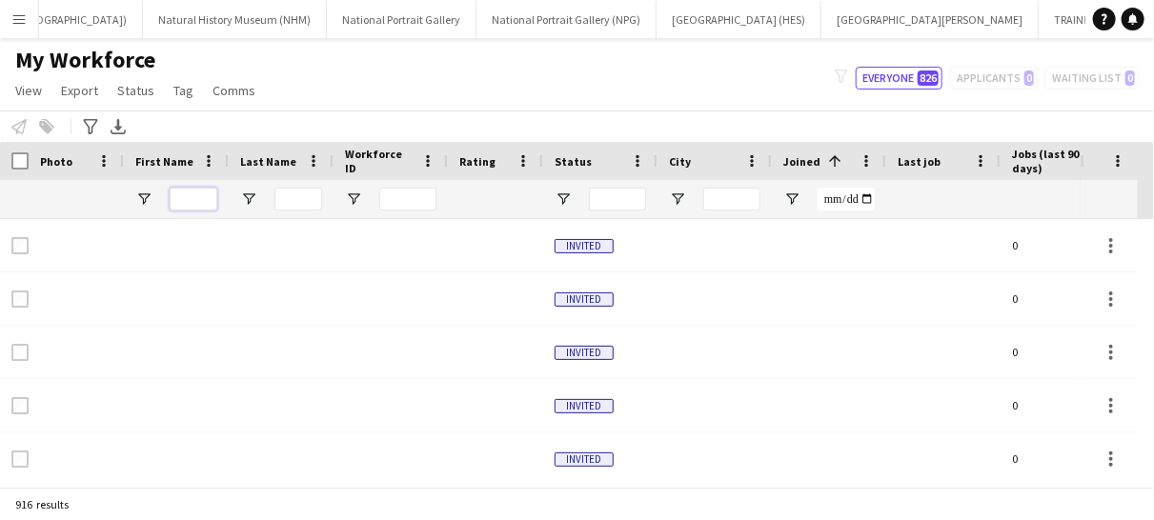
click at [197, 191] on input "First Name Filter Input" at bounding box center [194, 199] width 48 height 23
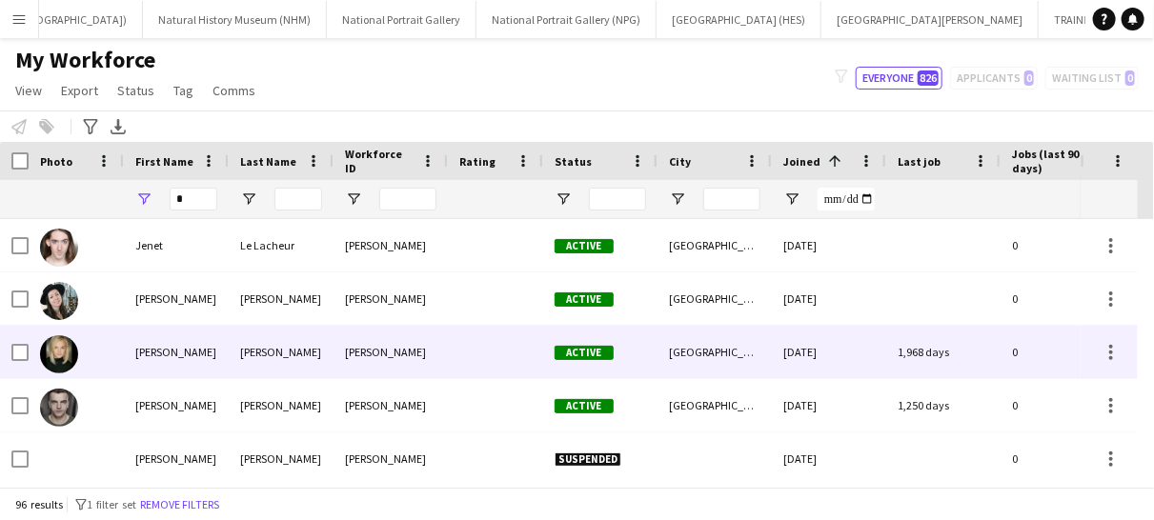
click at [112, 372] on div at bounding box center [76, 352] width 95 height 52
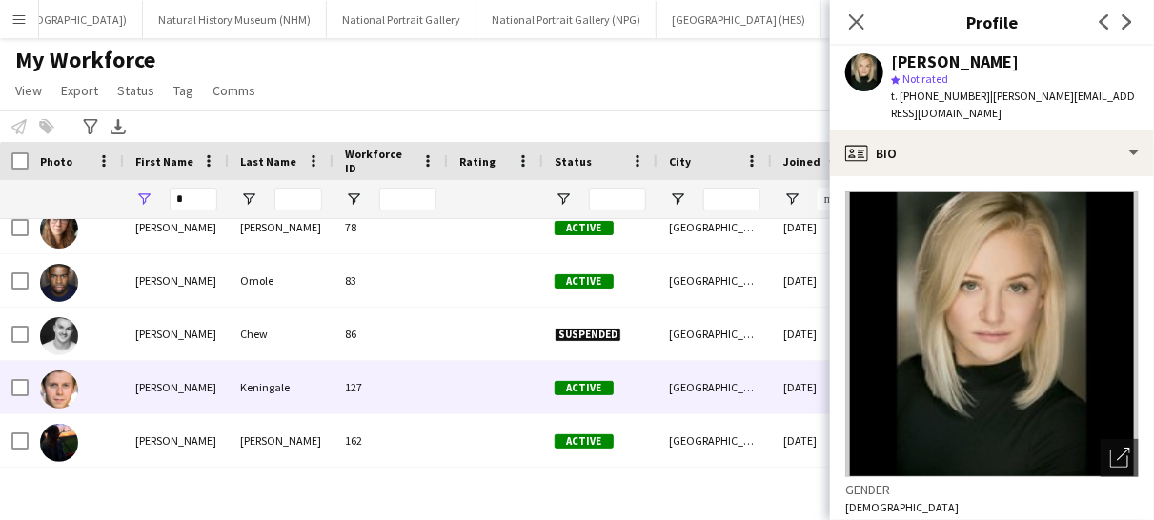
scroll to position [958, 0]
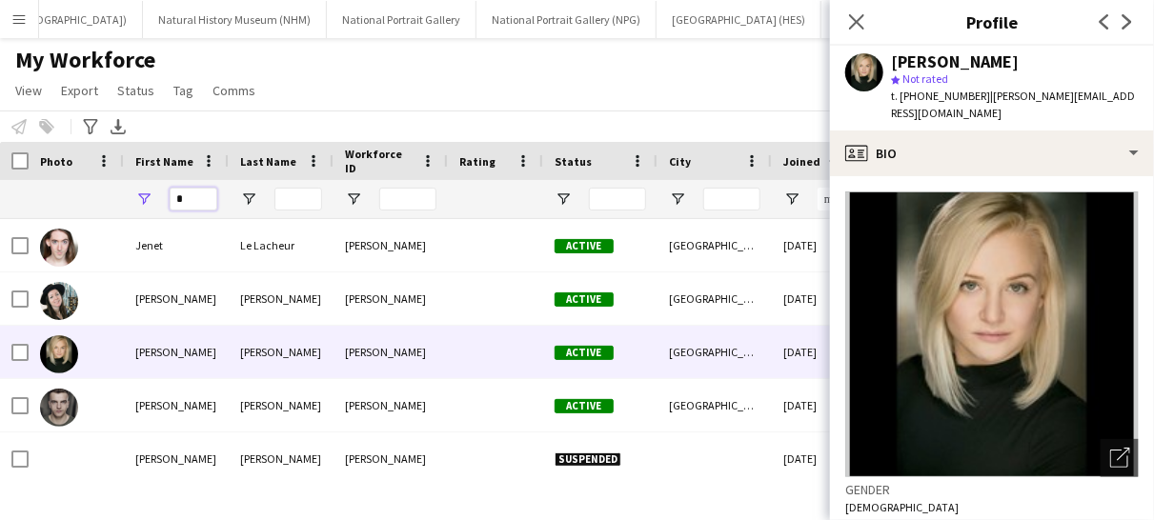
click at [198, 208] on input "*" at bounding box center [194, 199] width 48 height 23
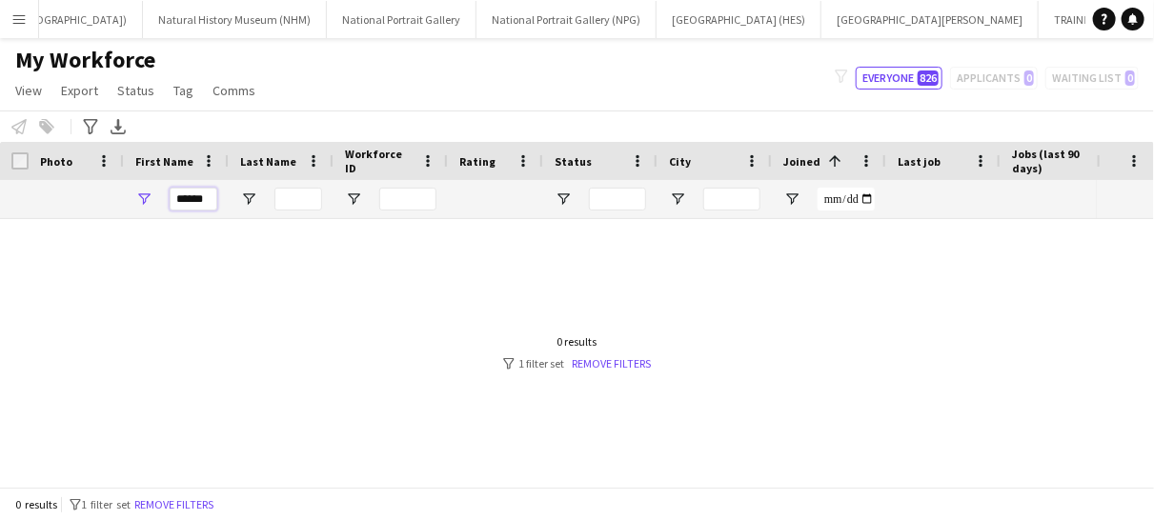
type input "******"
click at [260, 403] on div at bounding box center [548, 345] width 1097 height 252
drag, startPoint x: 210, startPoint y: 210, endPoint x: 145, endPoint y: 196, distance: 66.2
click at [145, 196] on div "******" at bounding box center [176, 199] width 105 height 38
click at [145, 196] on span "Open Filter Menu" at bounding box center [143, 199] width 17 height 17
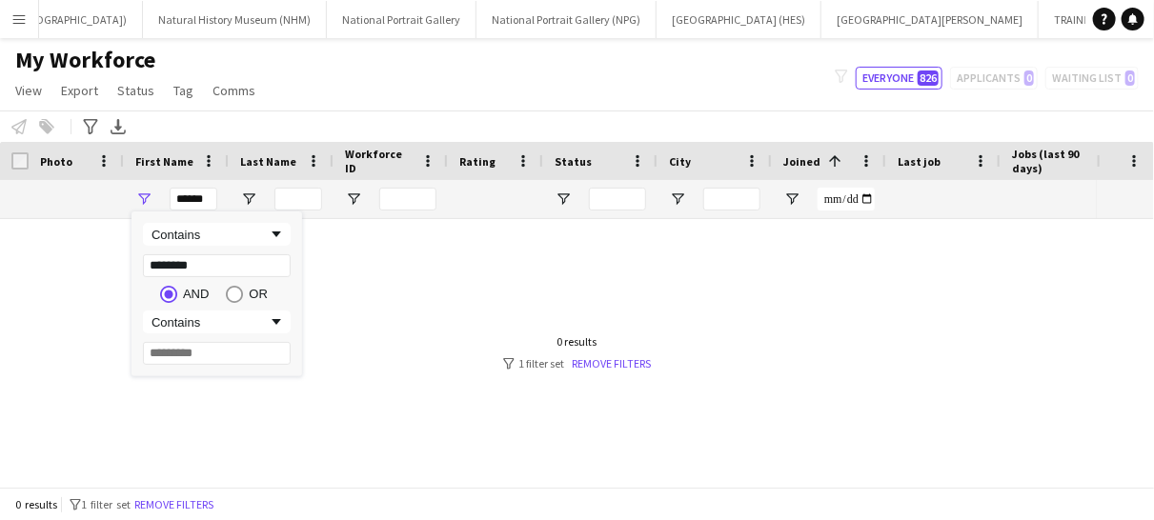
type input "*********"
type input "*"
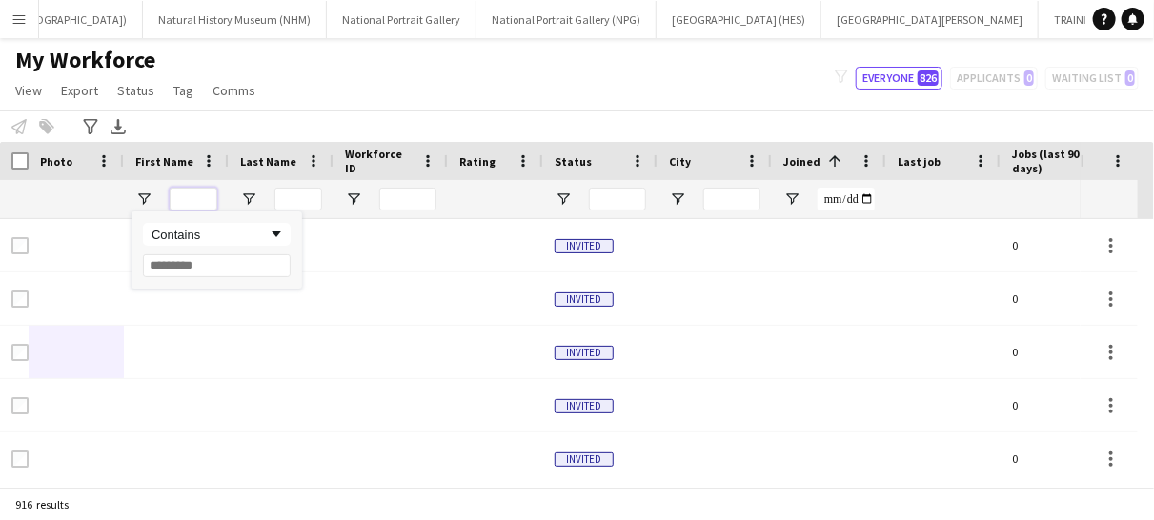
click at [197, 199] on input "First Name Filter Input" at bounding box center [194, 199] width 48 height 23
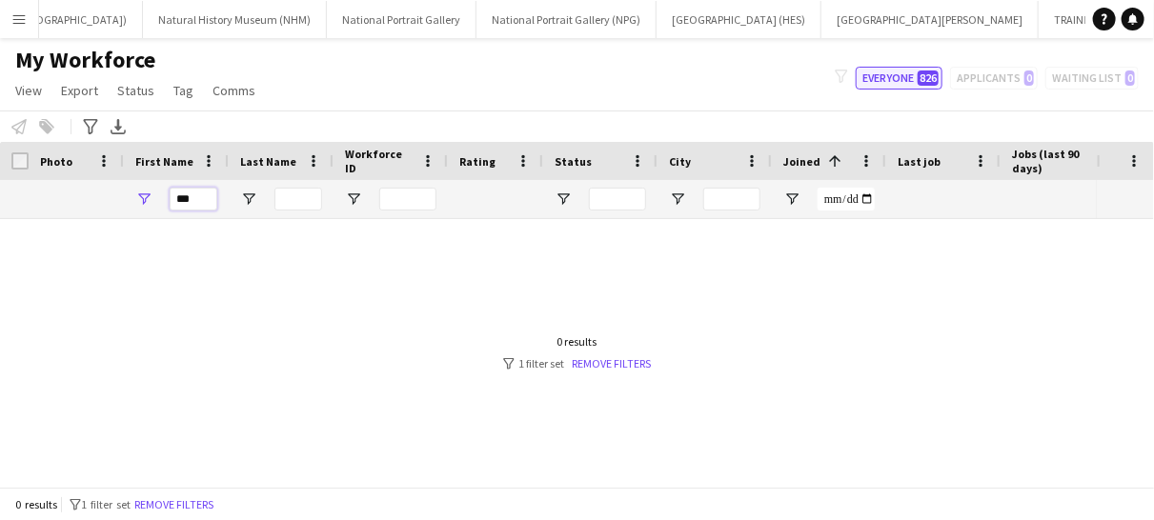
type input "***"
click at [900, 75] on button "Everyone 826" at bounding box center [899, 78] width 87 height 23
type input "**********"
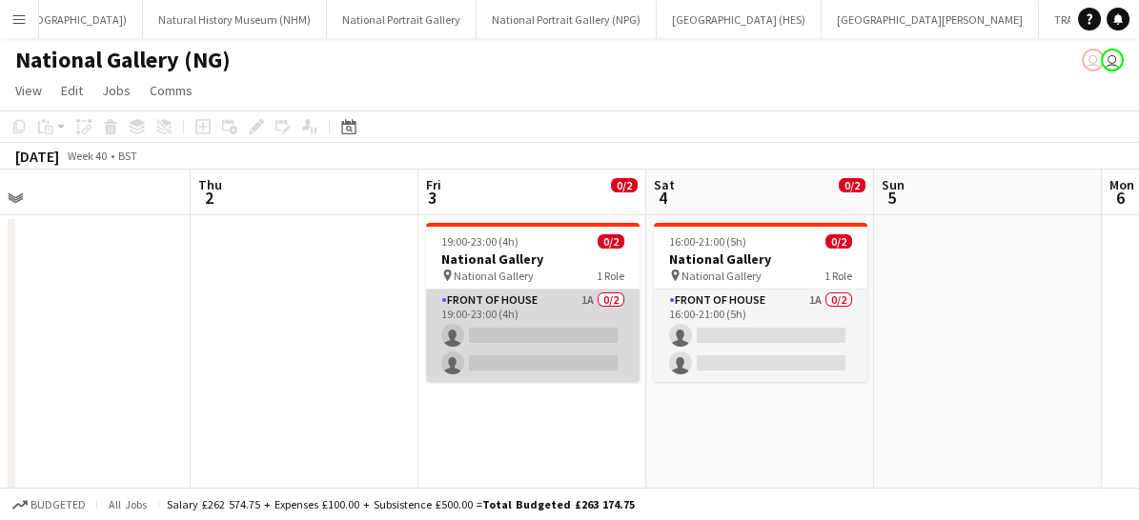
click at [543, 324] on app-card-role "Front of House 1A 0/2 19:00-23:00 (4h) single-neutral-actions single-neutral-ac…" at bounding box center [533, 336] width 214 height 92
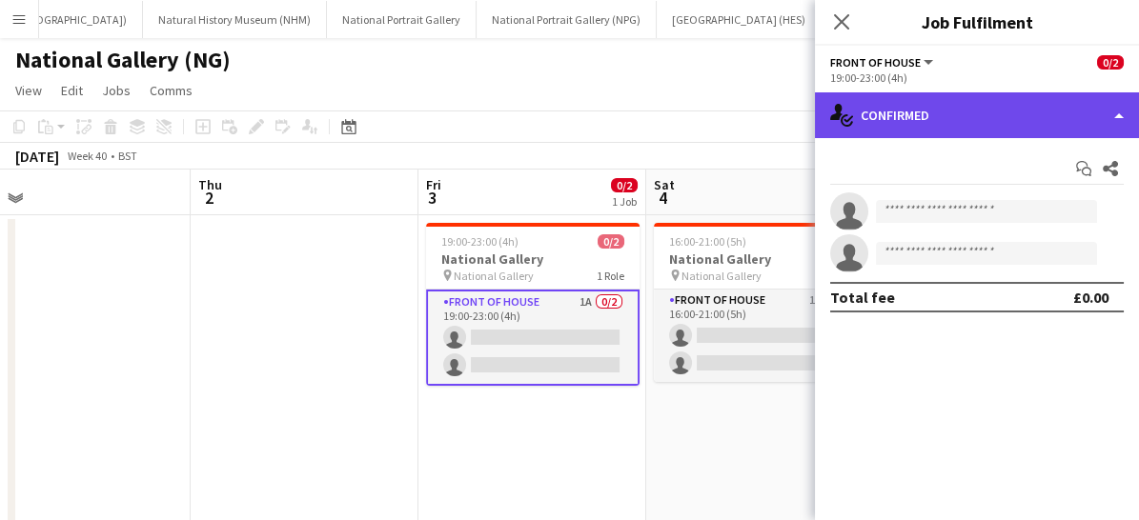
click at [886, 123] on div "single-neutral-actions-check-2 Confirmed" at bounding box center [977, 115] width 324 height 46
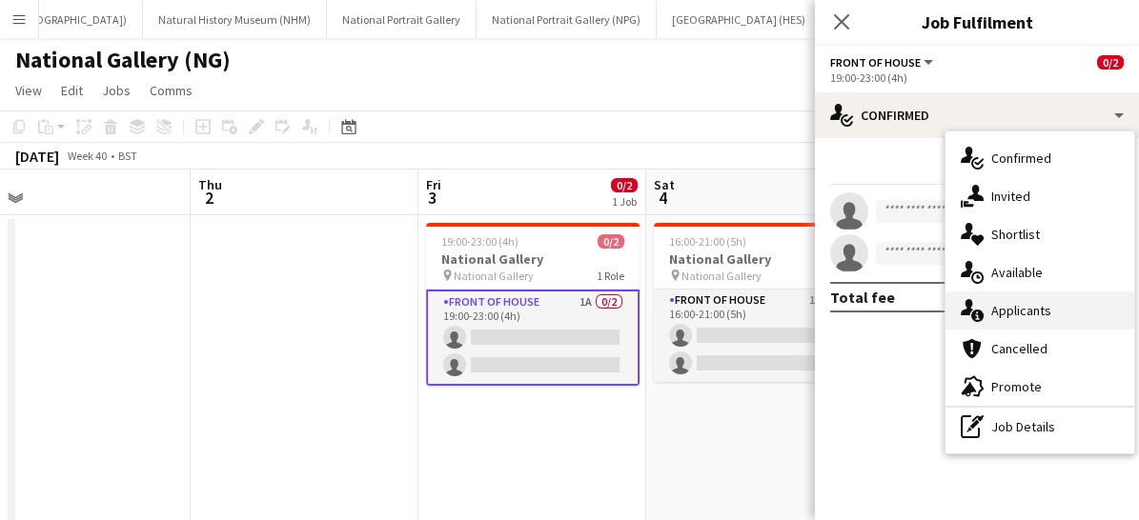
click at [994, 315] on span "Applicants" at bounding box center [1021, 310] width 60 height 17
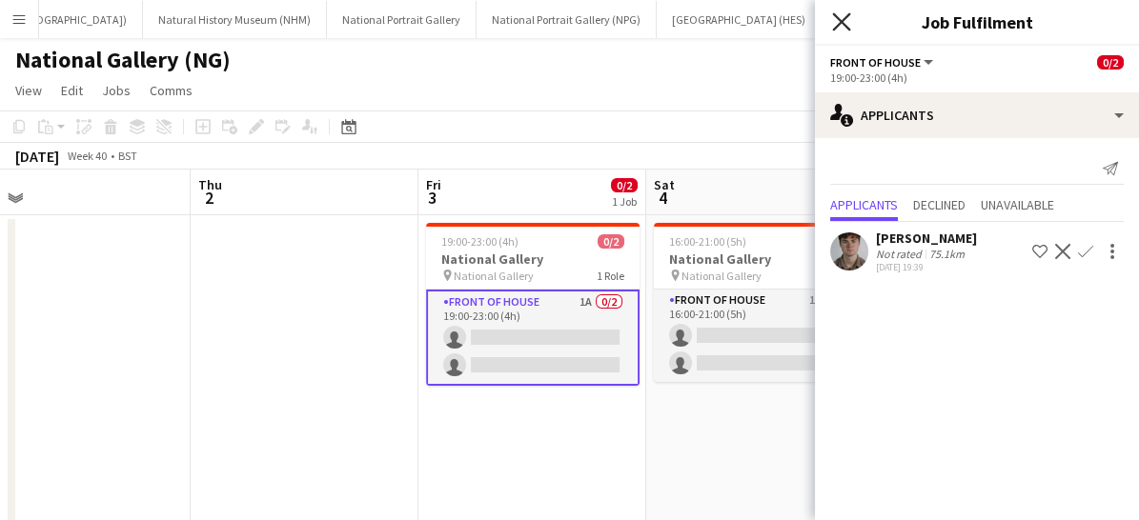
click at [842, 19] on icon "Close pop-in" at bounding box center [841, 21] width 18 height 18
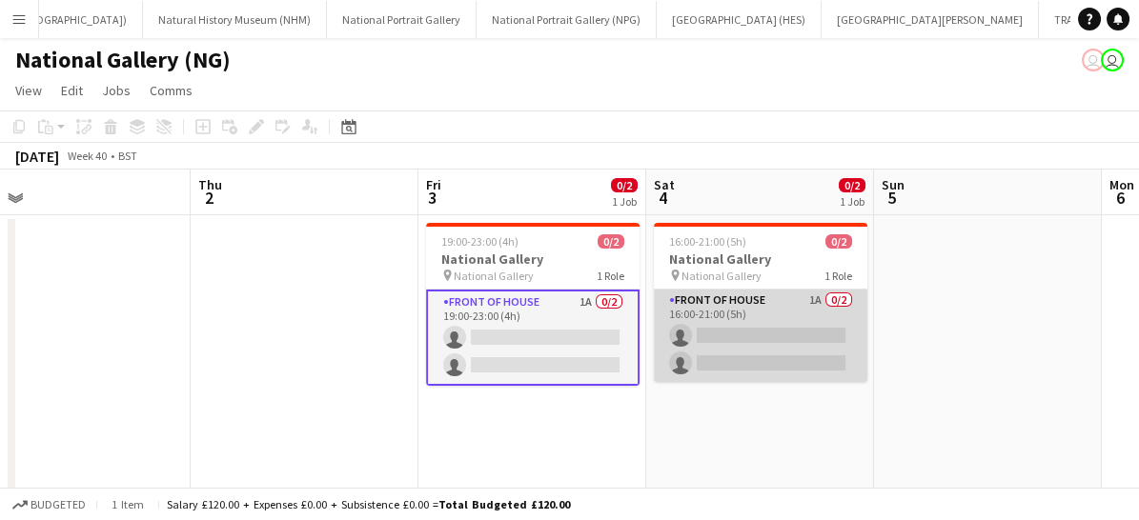
click at [765, 371] on app-card-role "Front of House 1A 0/2 16:00-21:00 (5h) single-neutral-actions single-neutral-ac…" at bounding box center [761, 336] width 214 height 92
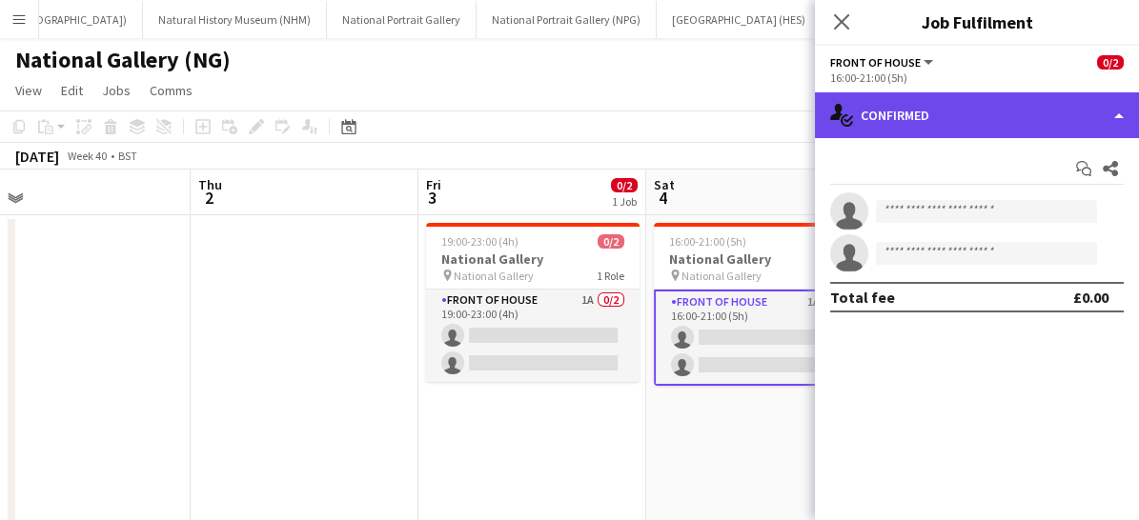
click at [900, 117] on div "single-neutral-actions-check-2 Confirmed" at bounding box center [977, 115] width 324 height 46
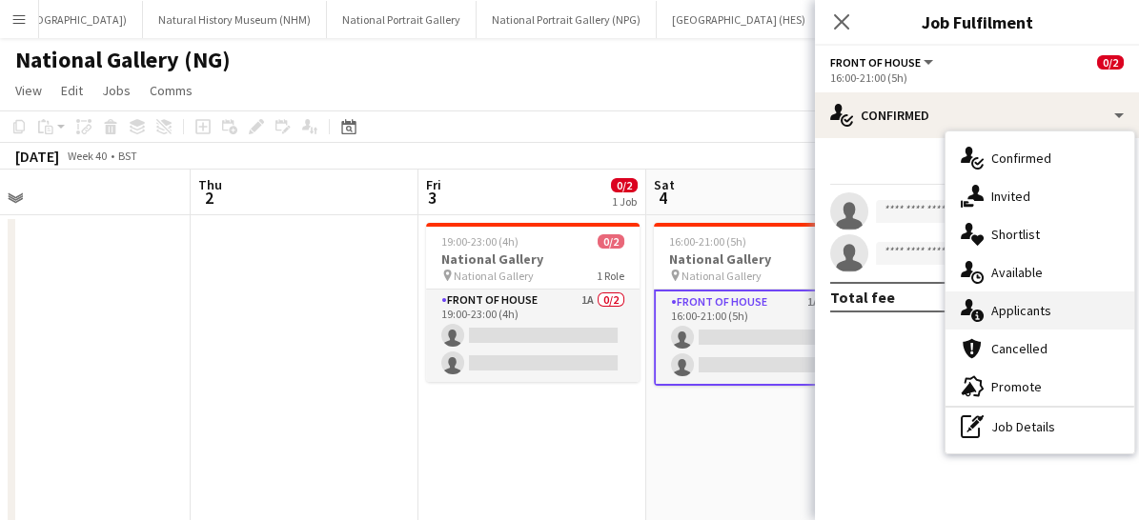
click at [985, 316] on div "single-neutral-actions-information Applicants" at bounding box center [1040, 311] width 189 height 38
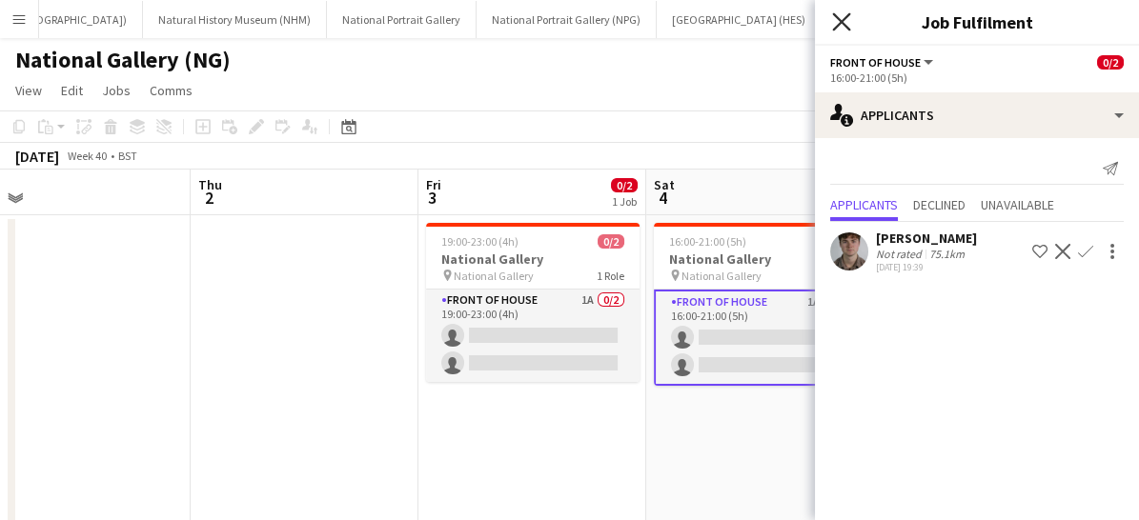
click at [835, 20] on icon "Close pop-in" at bounding box center [841, 21] width 18 height 18
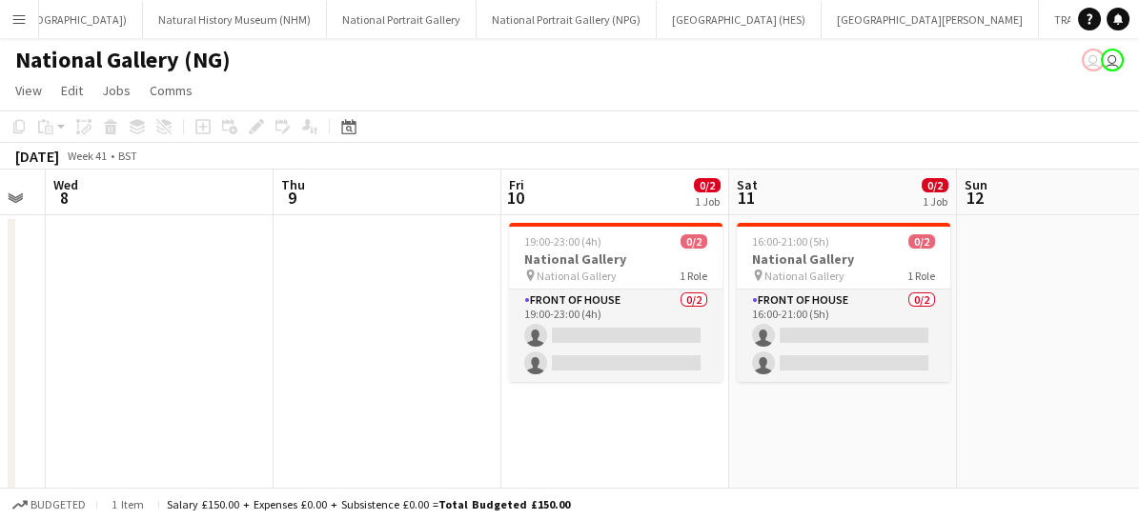
scroll to position [0, 641]
click at [641, 309] on app-card-role "Front of House 0/2 19:00-23:00 (4h) single-neutral-actions single-neutral-actio…" at bounding box center [612, 336] width 214 height 92
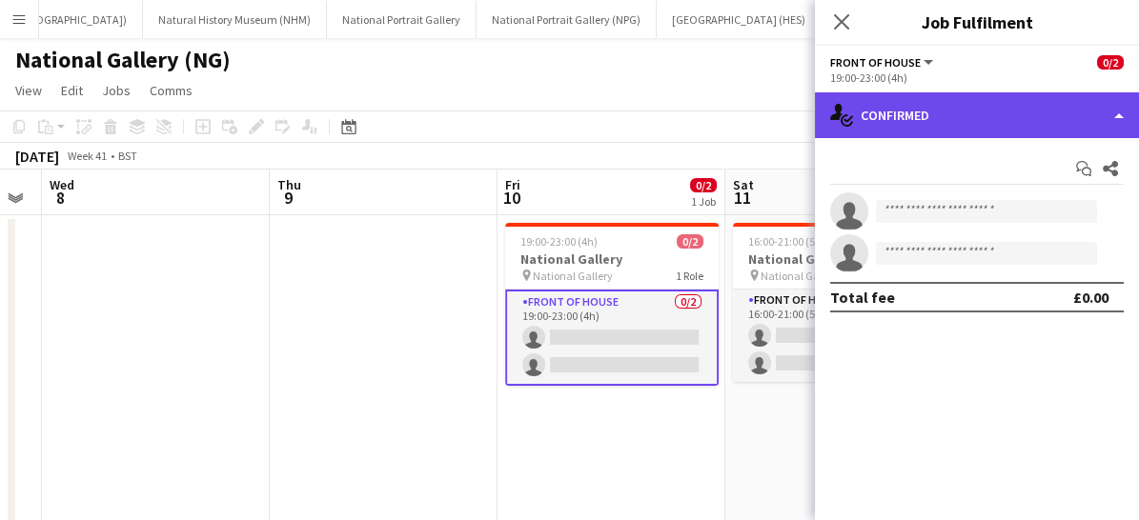
click at [901, 102] on div "single-neutral-actions-check-2 Confirmed" at bounding box center [977, 115] width 324 height 46
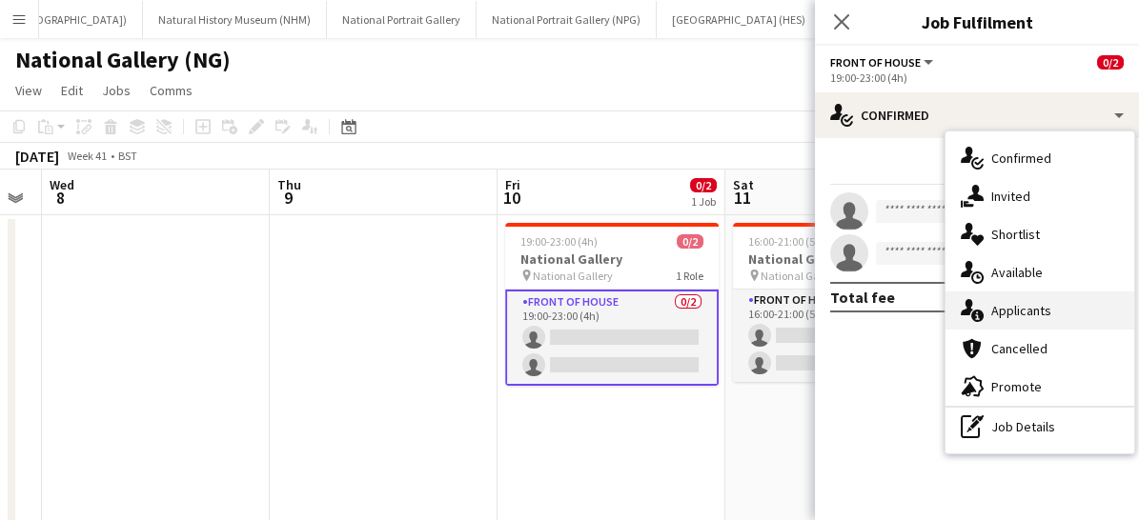
click at [972, 307] on icon "single-neutral-actions-information" at bounding box center [972, 310] width 23 height 23
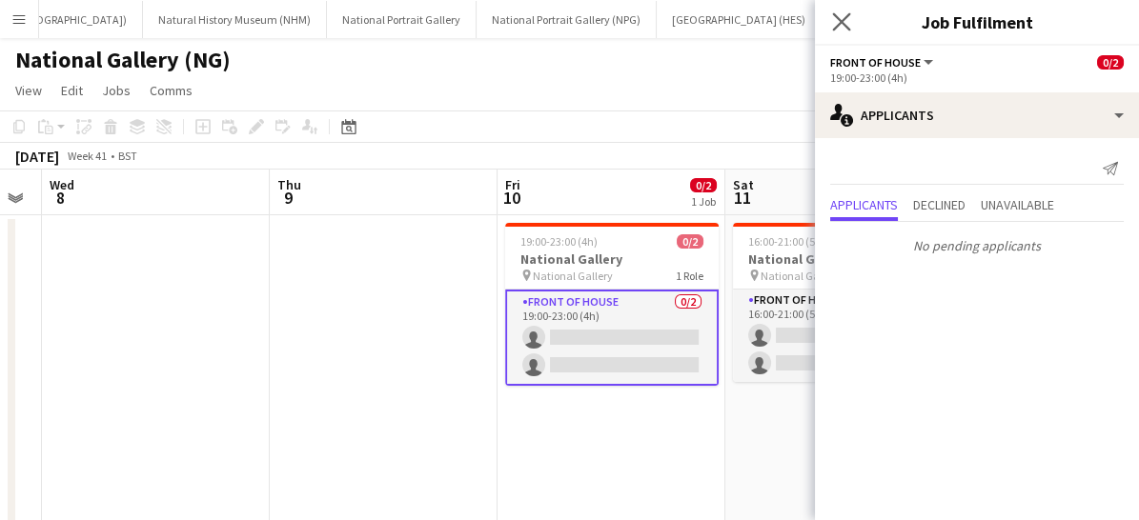
click at [851, 15] on app-icon "Close pop-in" at bounding box center [842, 23] width 28 height 28
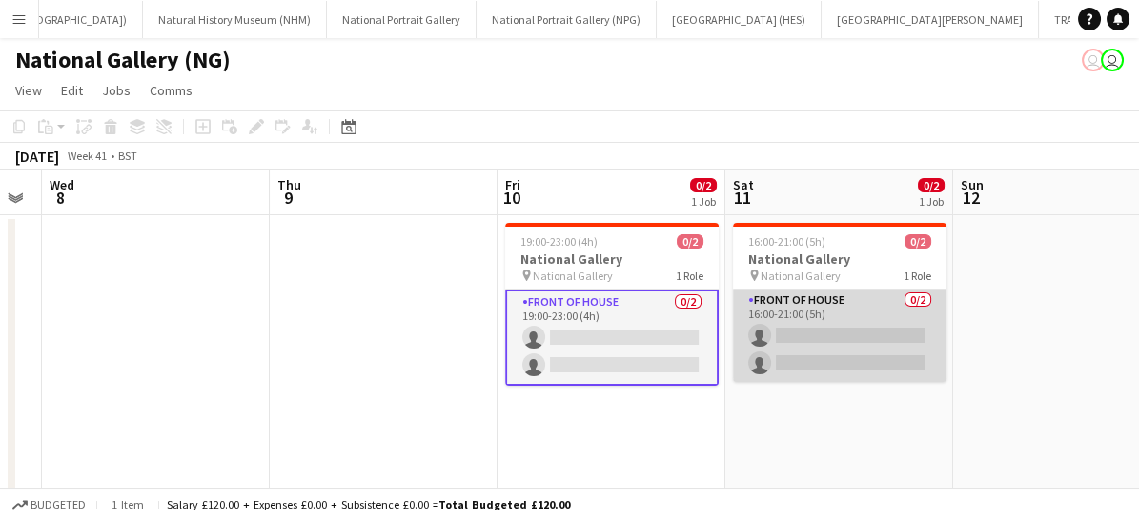
click at [820, 352] on app-card-role "Front of House 0/2 16:00-21:00 (5h) single-neutral-actions single-neutral-actio…" at bounding box center [840, 336] width 214 height 92
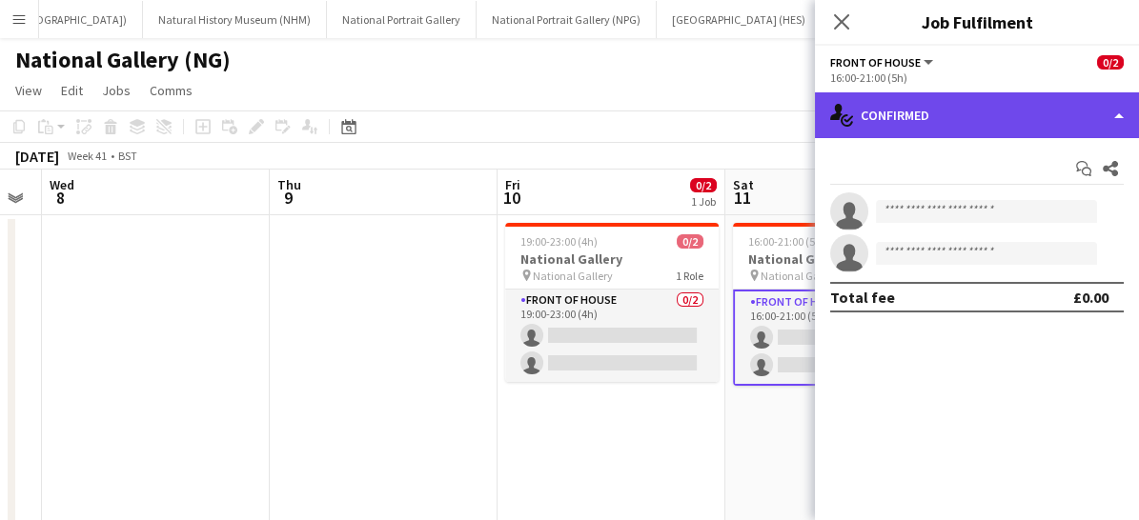
click at [886, 123] on div "single-neutral-actions-check-2 Confirmed" at bounding box center [977, 115] width 324 height 46
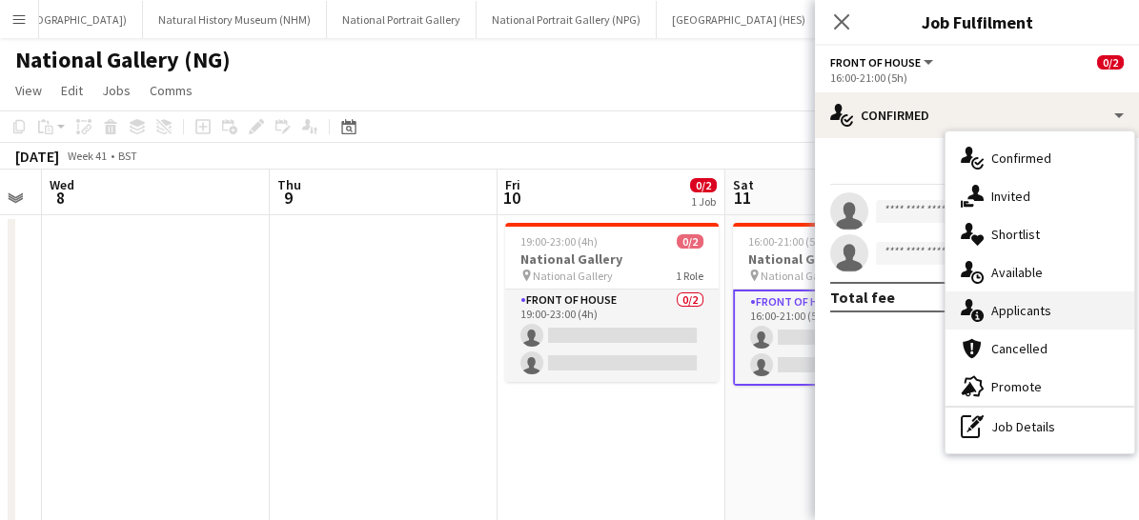
click at [1036, 304] on span "Applicants" at bounding box center [1021, 310] width 60 height 17
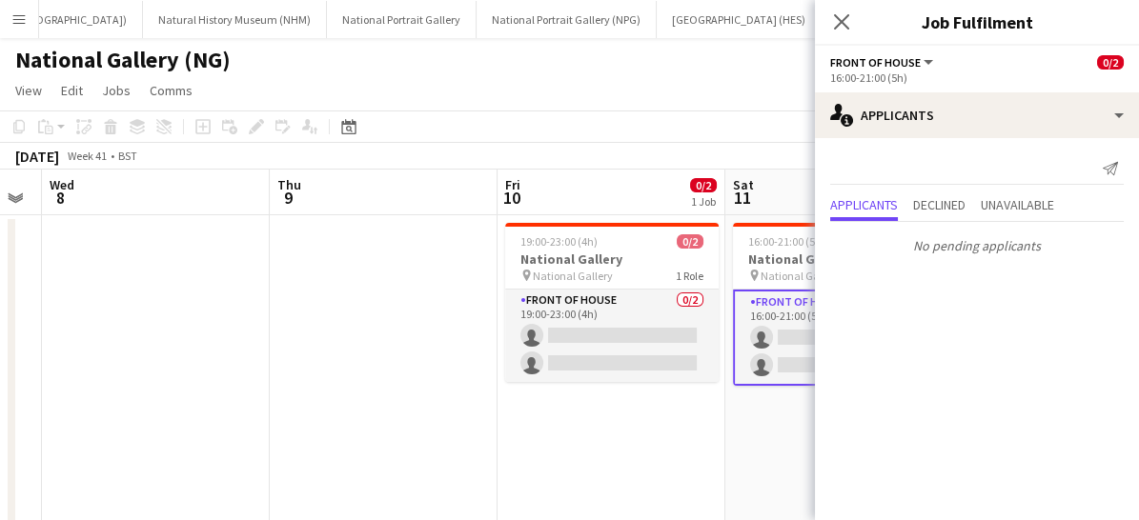
click at [833, 38] on div "Close pop-in" at bounding box center [841, 22] width 53 height 44
click at [837, 27] on icon at bounding box center [841, 21] width 18 height 18
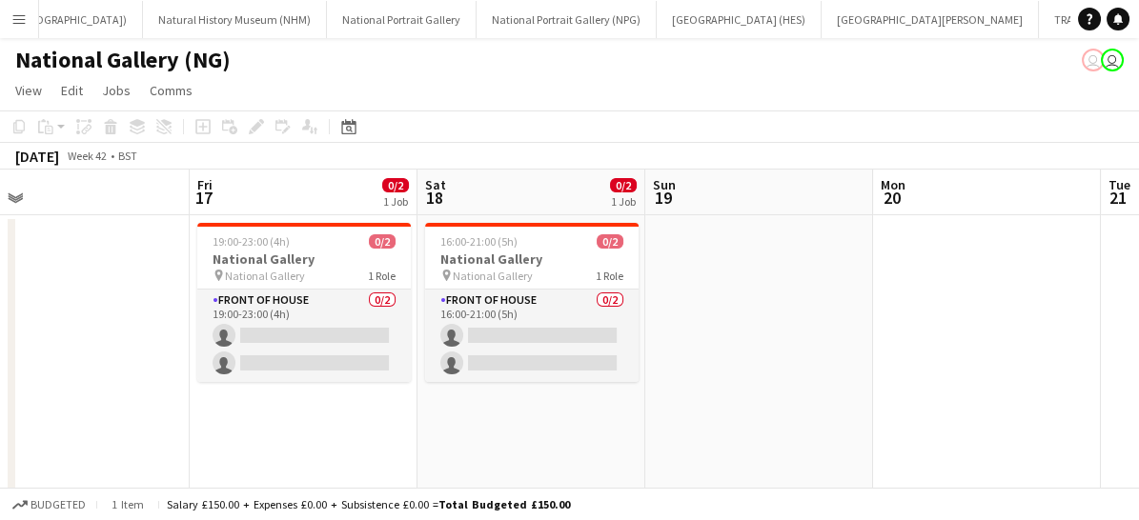
scroll to position [0, 739]
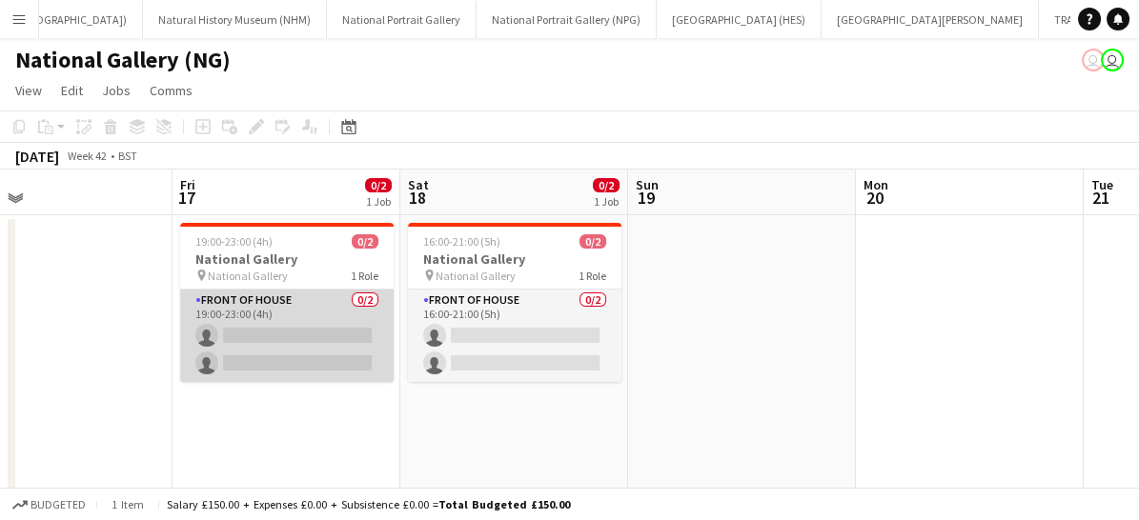
click at [250, 328] on app-card-role "Front of House 0/2 19:00-23:00 (4h) single-neutral-actions single-neutral-actio…" at bounding box center [287, 336] width 214 height 92
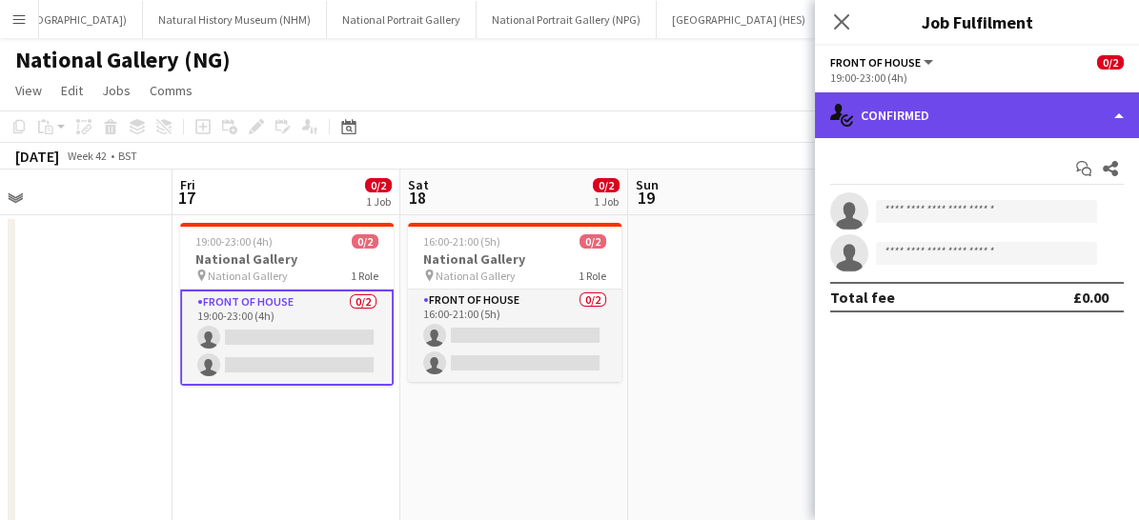
click at [921, 124] on div "single-neutral-actions-check-2 Confirmed" at bounding box center [977, 115] width 324 height 46
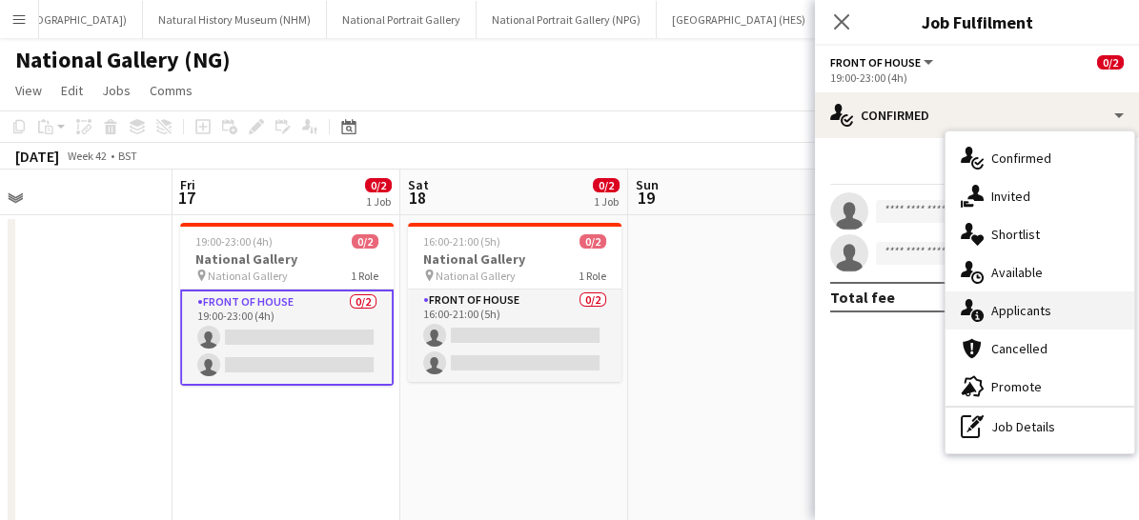
click at [1002, 312] on span "Applicants" at bounding box center [1021, 310] width 60 height 17
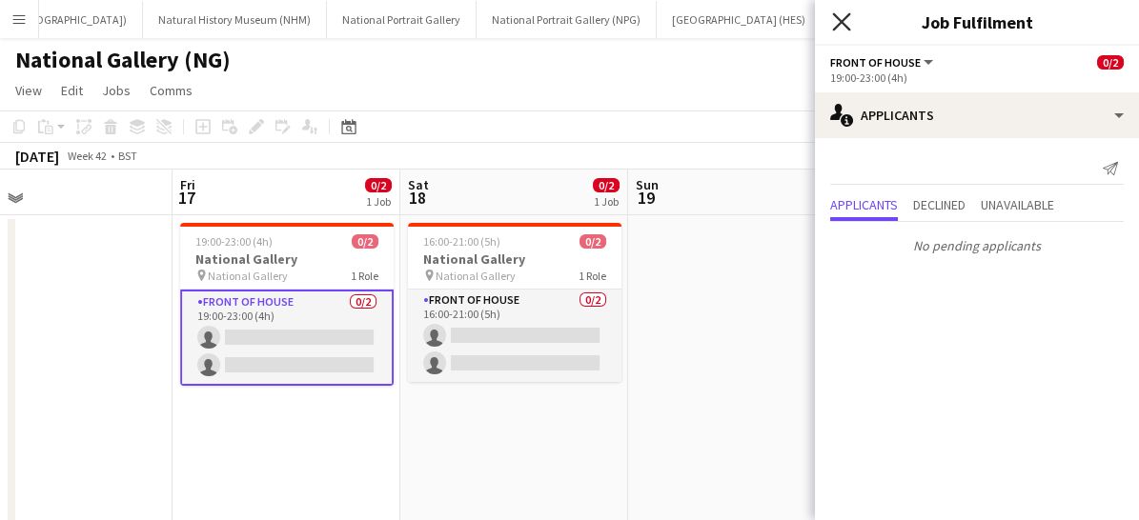
click at [842, 21] on icon at bounding box center [841, 21] width 18 height 18
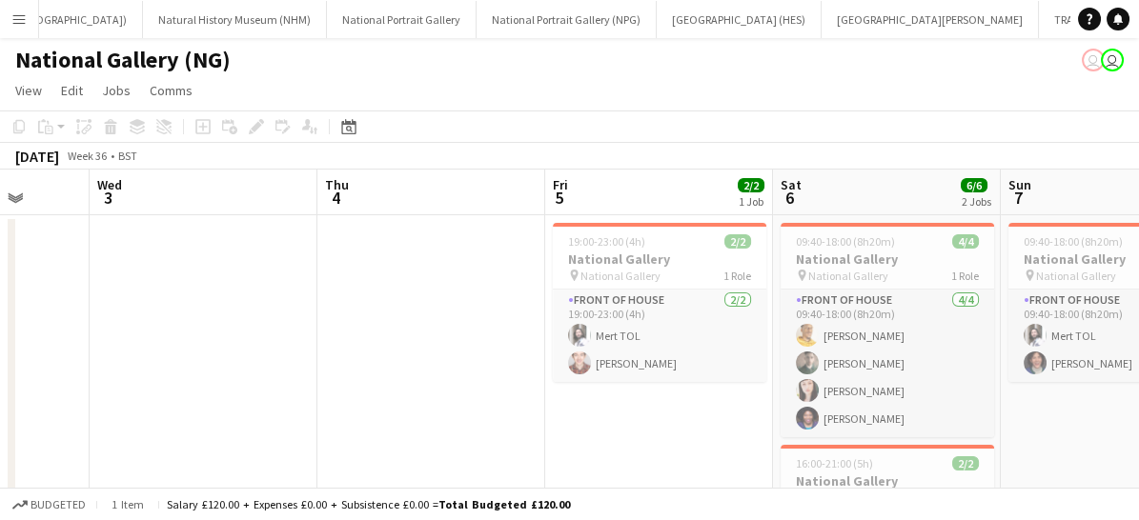
scroll to position [0, 580]
